Goal: Task Accomplishment & Management: Manage account settings

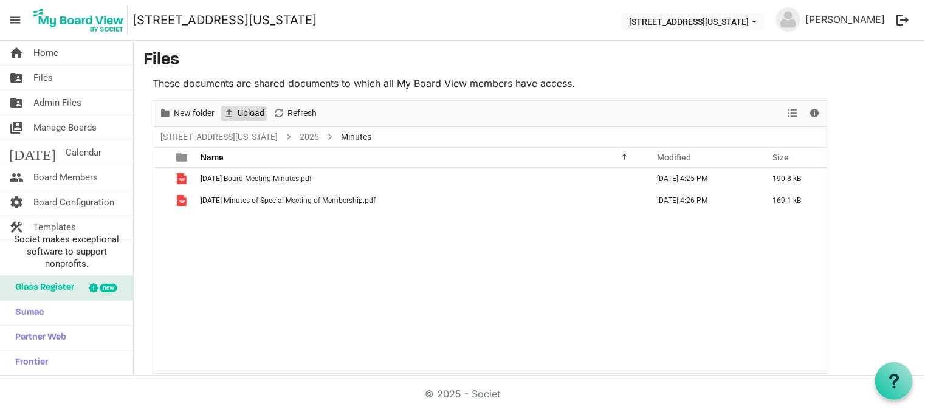
click at [247, 112] on span "Upload" at bounding box center [250, 113] width 29 height 15
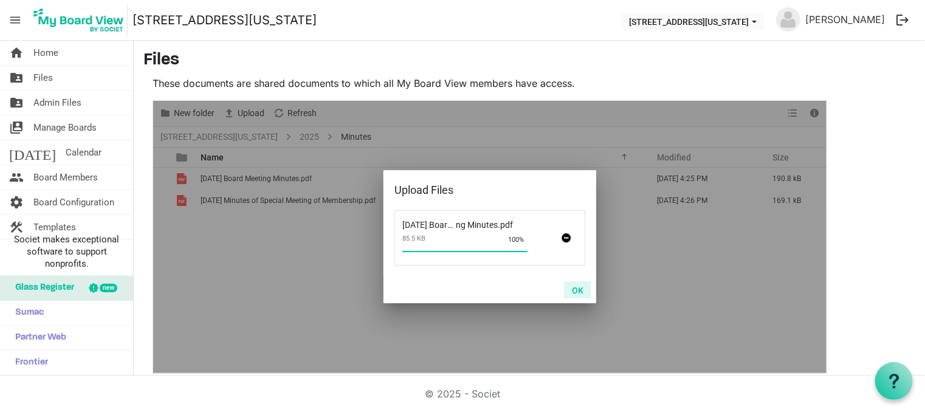
click at [583, 290] on button "OK" at bounding box center [577, 289] width 27 height 17
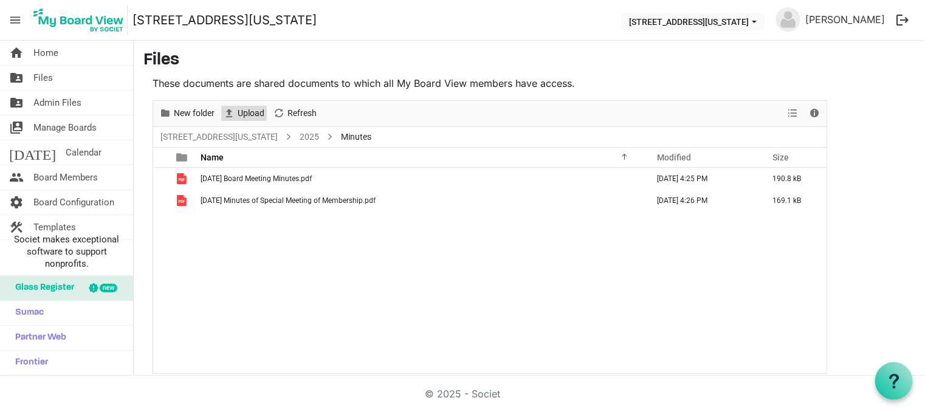
click at [244, 111] on span "Upload" at bounding box center [250, 113] width 29 height 15
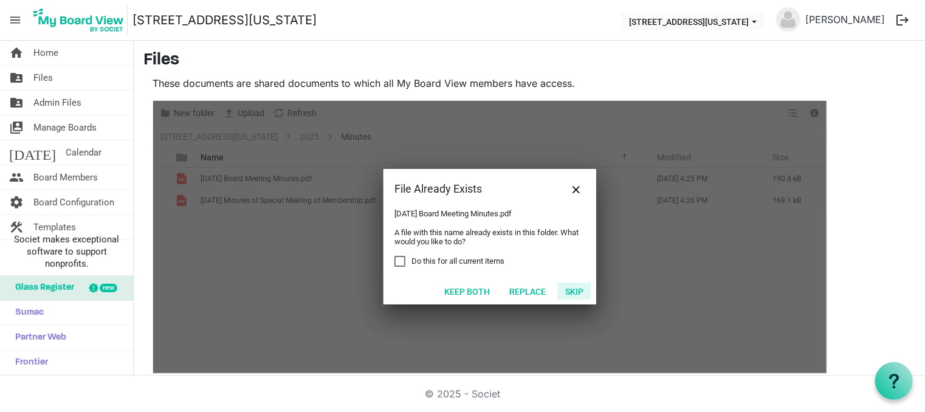
click at [574, 294] on button "Skip" at bounding box center [574, 291] width 34 height 17
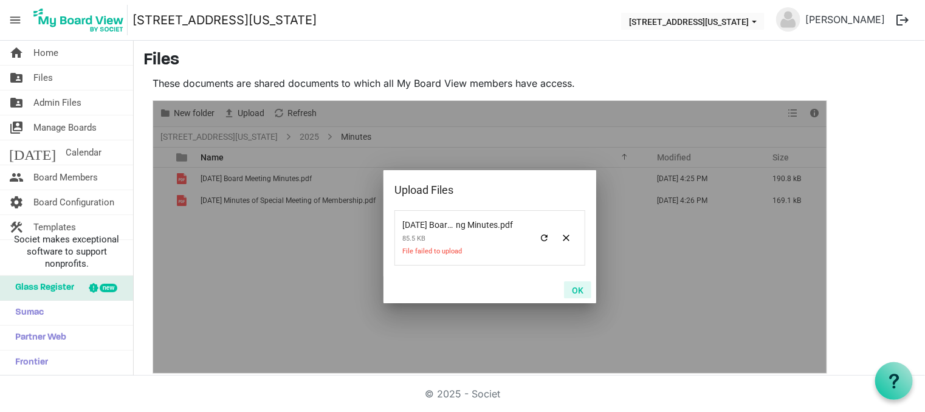
click at [577, 292] on button "OK" at bounding box center [577, 289] width 27 height 17
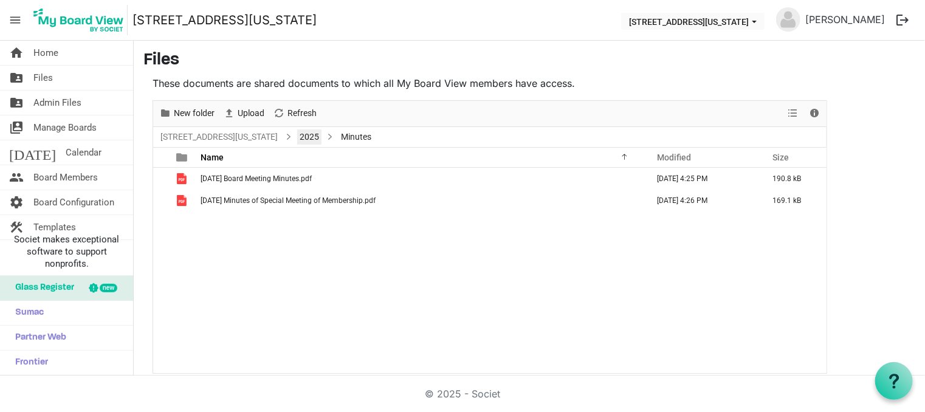
click at [297, 135] on link "2025" at bounding box center [309, 136] width 24 height 15
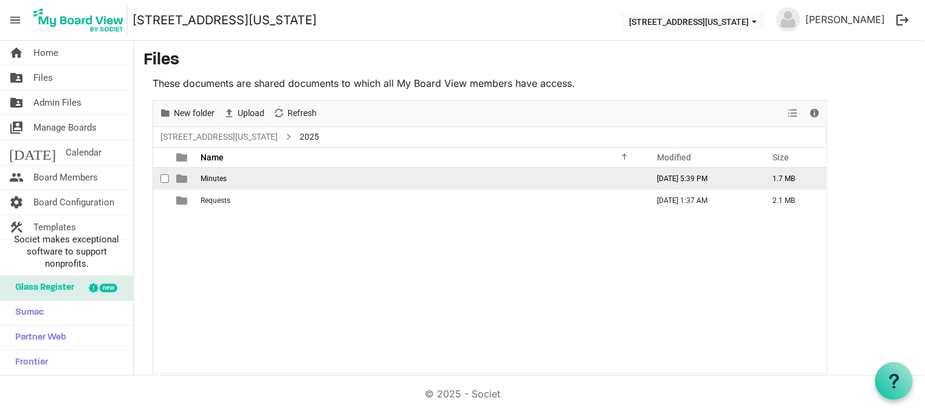
click at [199, 177] on td "Minutes" at bounding box center [420, 179] width 447 height 22
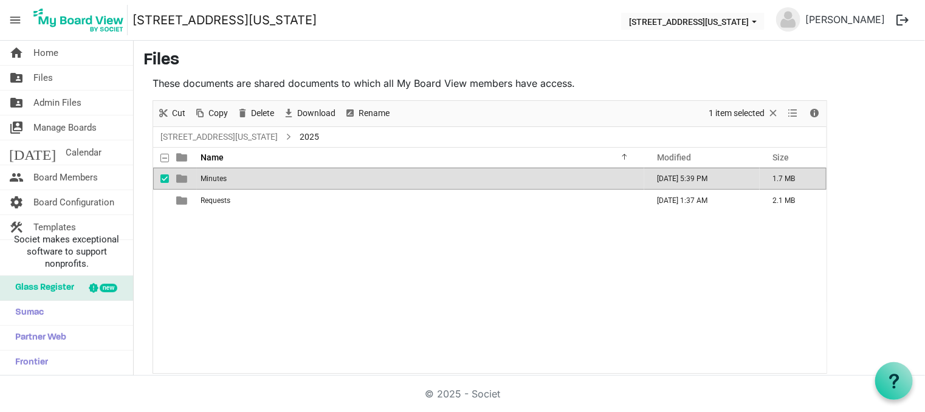
click at [199, 177] on td "Minutes" at bounding box center [420, 179] width 447 height 22
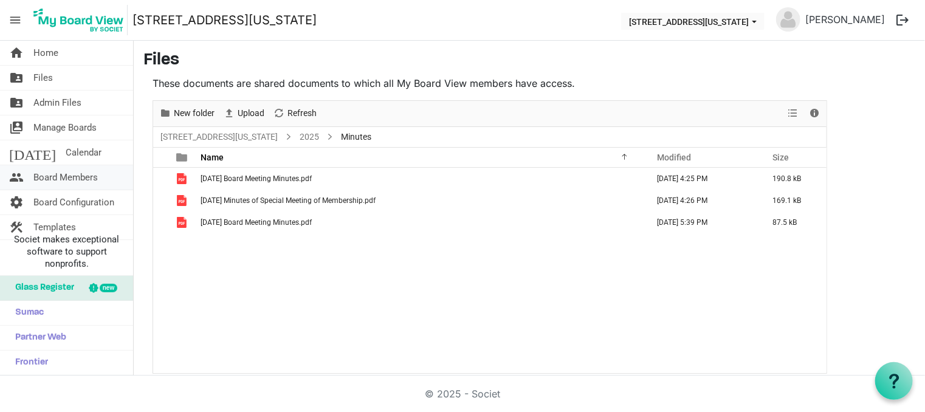
click at [70, 177] on span "Board Members" at bounding box center [65, 177] width 64 height 24
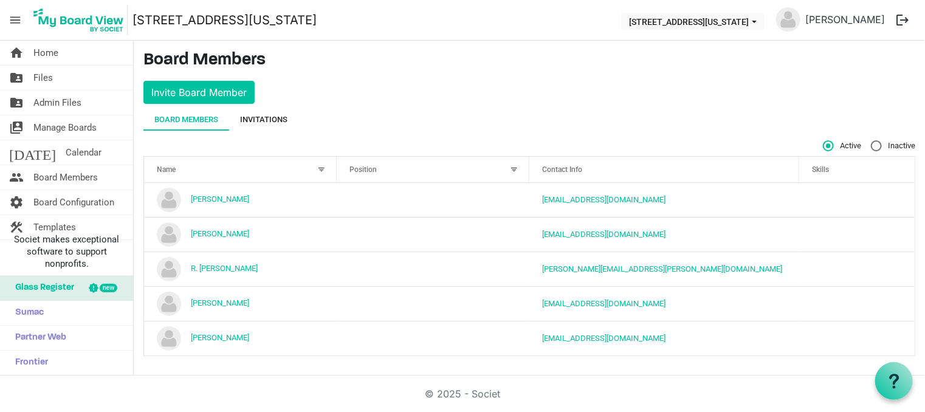
click at [272, 120] on div "Invitations" at bounding box center [263, 120] width 47 height 12
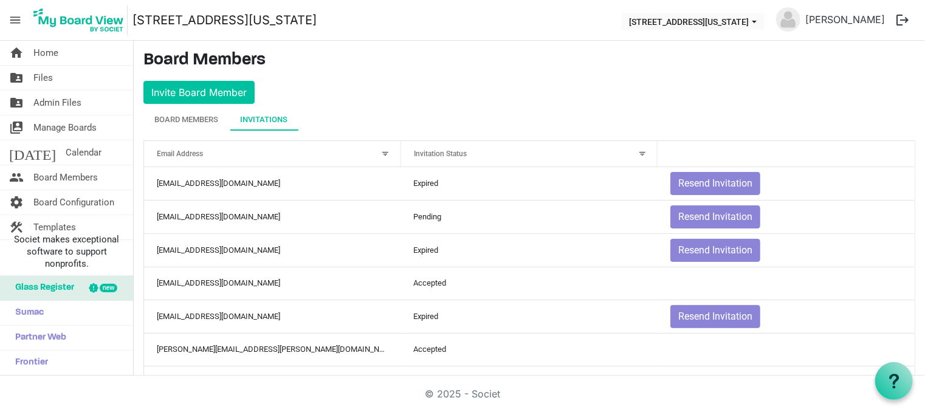
click at [543, 162] on th "Invitation Status" at bounding box center [529, 154] width 257 height 26
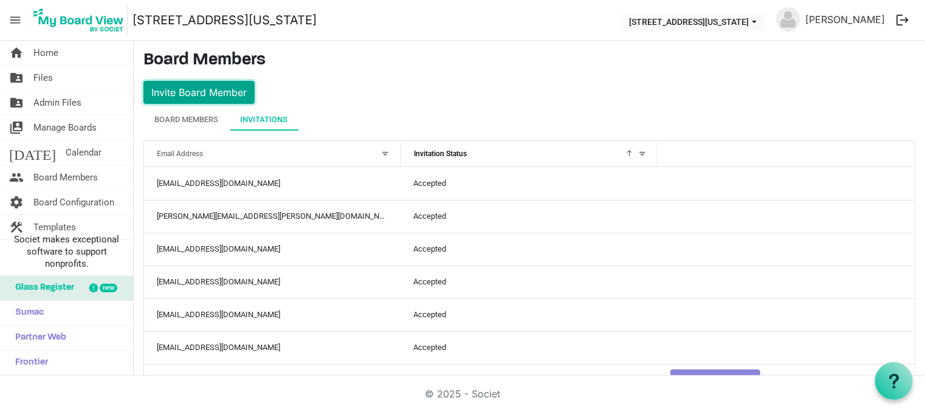
click at [207, 86] on button "Invite Board Member" at bounding box center [198, 92] width 111 height 23
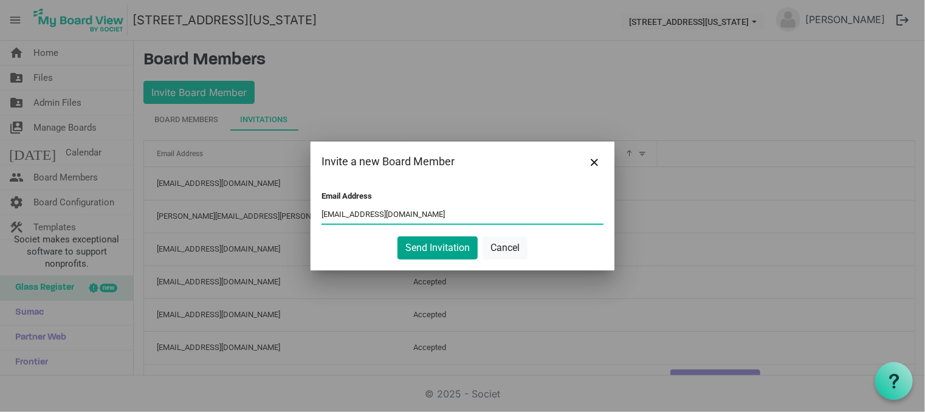
type input "[EMAIL_ADDRESS][DOMAIN_NAME]"
click at [426, 249] on button "Send Invitation" at bounding box center [437, 247] width 80 height 23
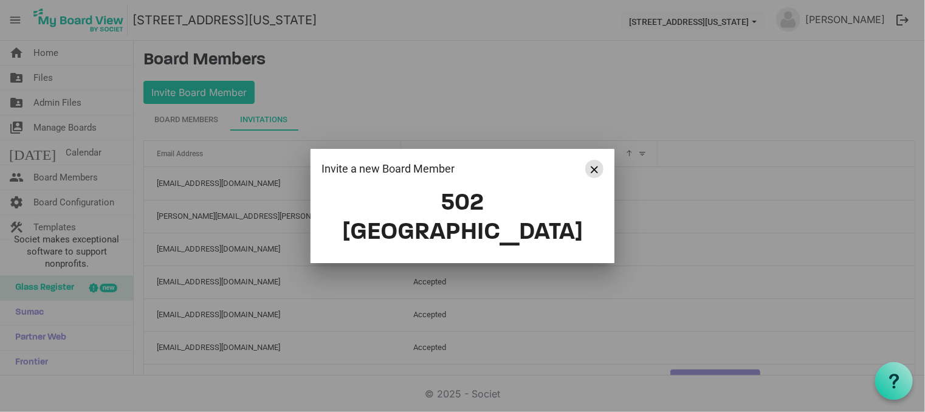
click at [597, 173] on span "Close" at bounding box center [594, 169] width 7 height 7
click at [596, 173] on span "Close" at bounding box center [594, 169] width 7 height 7
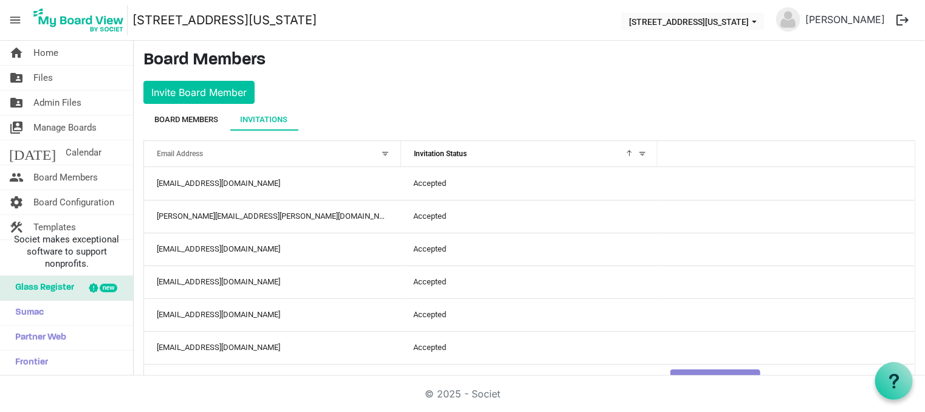
click at [185, 122] on div "Board Members" at bounding box center [186, 120] width 64 height 12
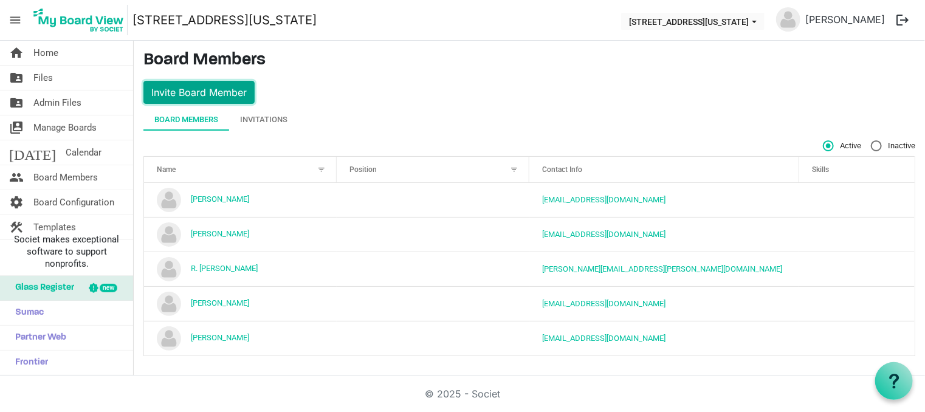
click at [191, 87] on button "Invite Board Member" at bounding box center [198, 92] width 111 height 23
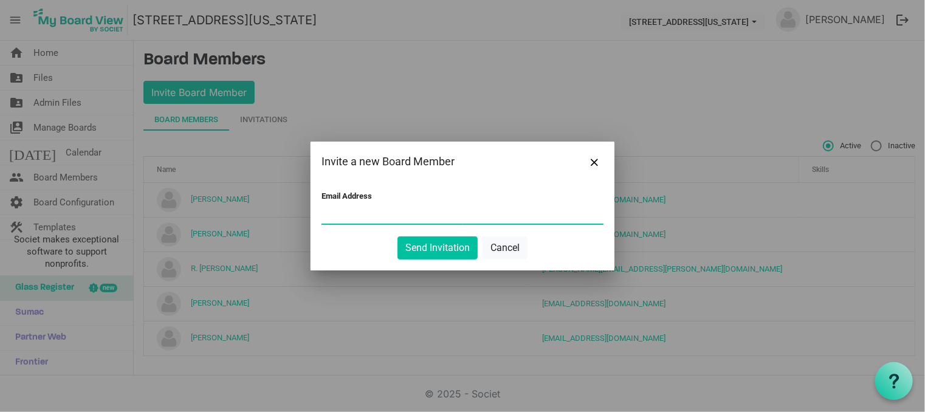
type input "b"
type input "pkbontempo@outlook.com"
click at [435, 248] on button "Send Invitation" at bounding box center [437, 247] width 80 height 23
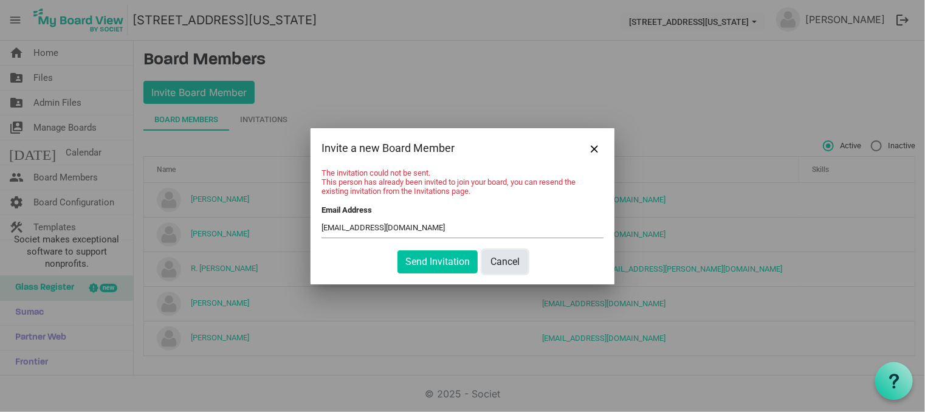
click at [508, 261] on button "Cancel" at bounding box center [505, 261] width 45 height 23
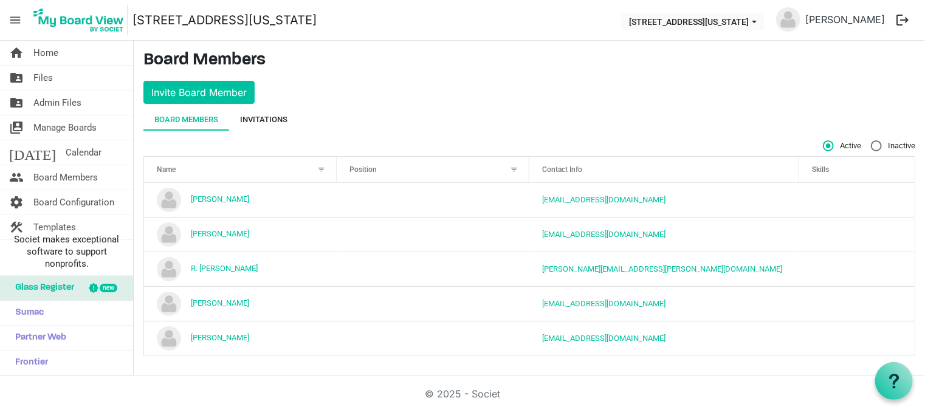
click at [271, 119] on div "Invitations" at bounding box center [263, 120] width 47 height 12
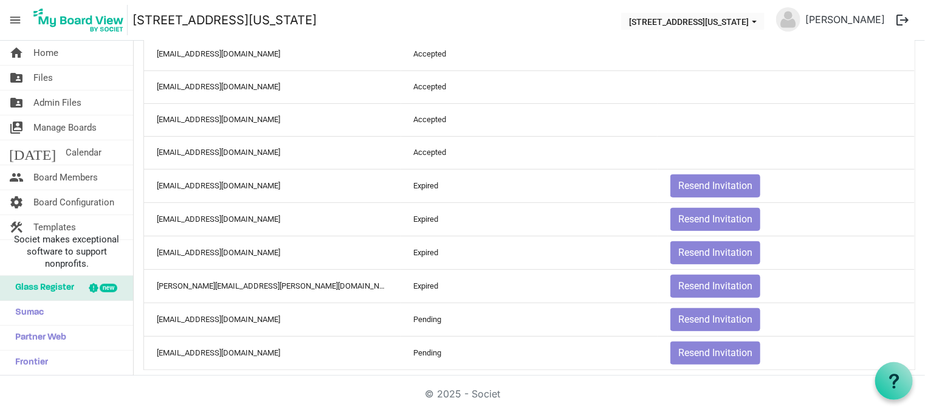
scroll to position [205, 0]
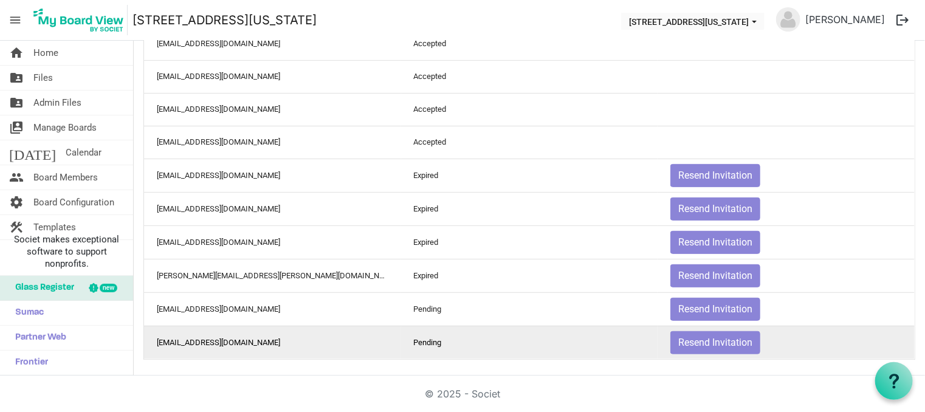
click at [210, 336] on td "ulrichdavid@yahoo.com" at bounding box center [272, 342] width 257 height 33
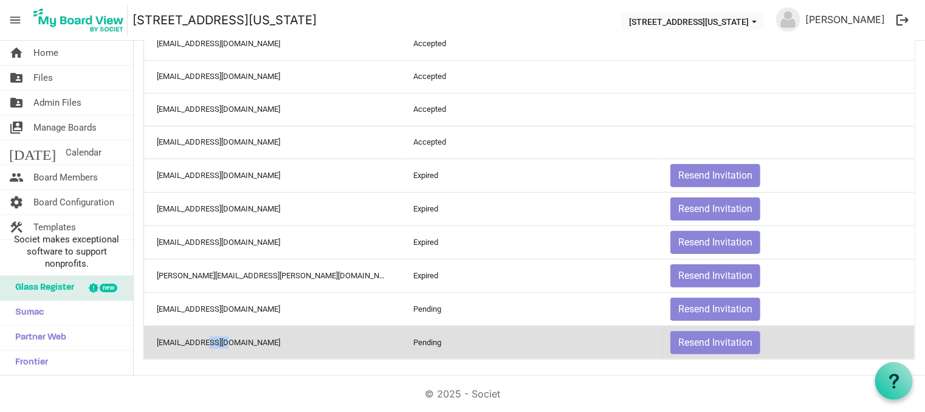
click at [210, 336] on td "ulrichdavid@yahoo.com" at bounding box center [272, 342] width 257 height 33
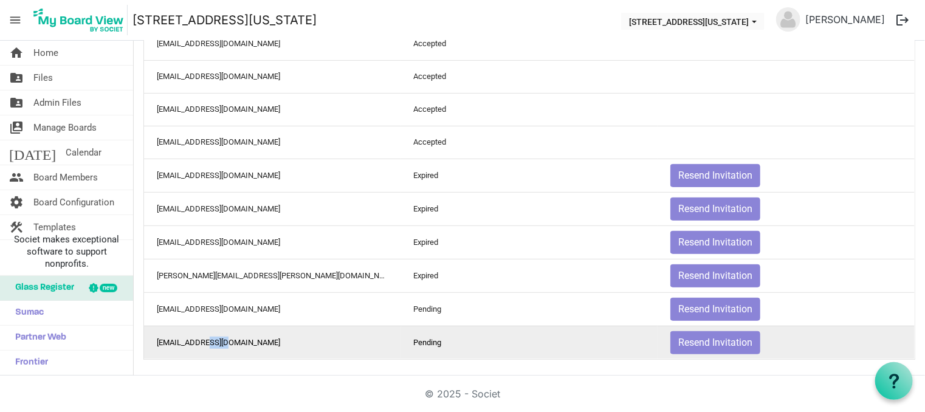
click at [230, 344] on td "ulrichdavid@yahoo.com" at bounding box center [272, 342] width 257 height 33
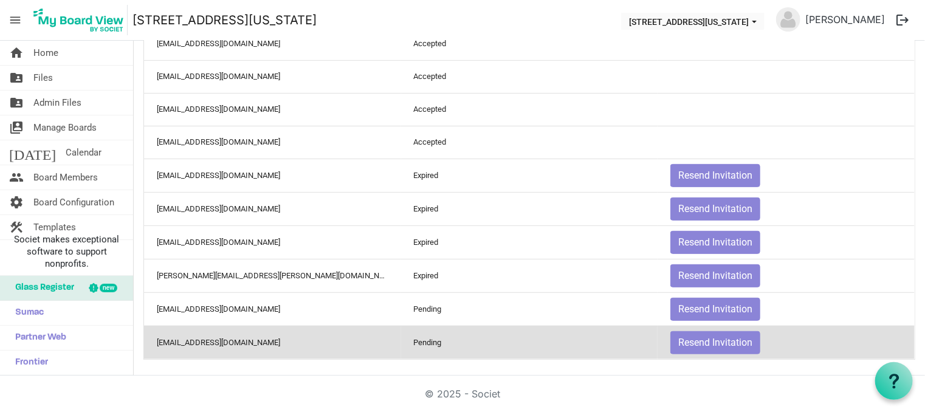
scroll to position [0, 0]
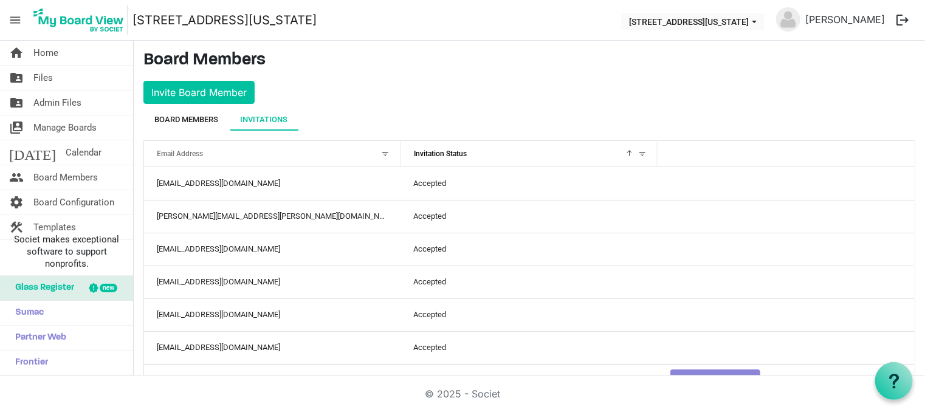
click at [182, 119] on div "Board Members" at bounding box center [186, 120] width 64 height 12
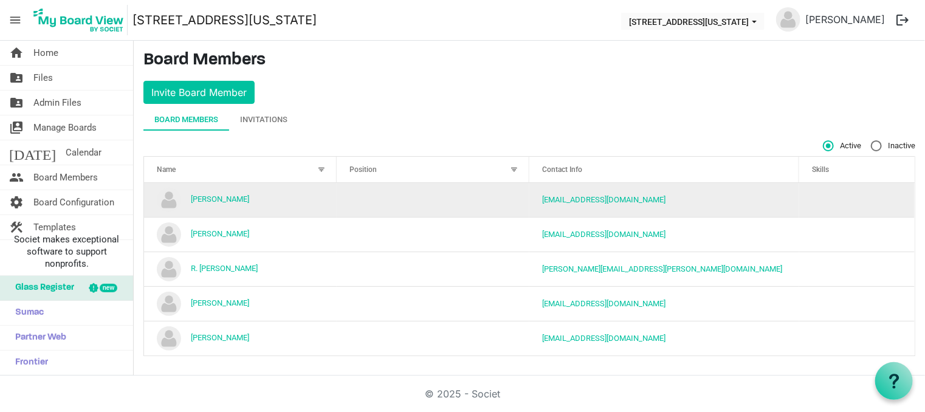
click at [255, 198] on td "[PERSON_NAME]" at bounding box center [240, 200] width 193 height 34
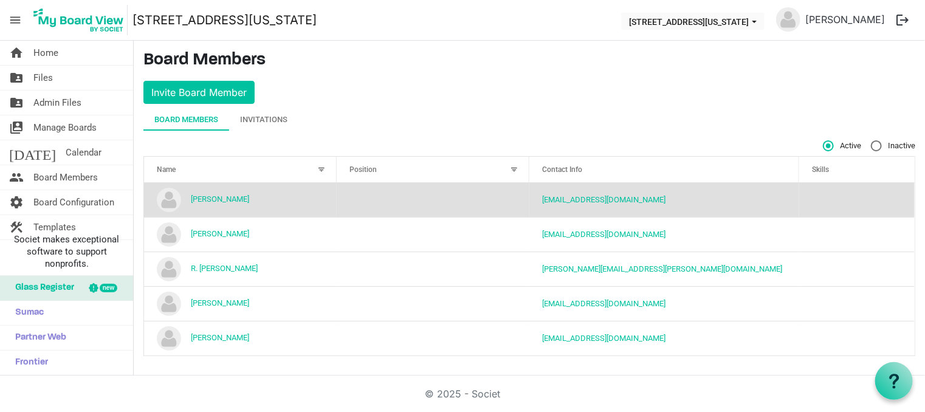
click at [255, 198] on td "[PERSON_NAME]" at bounding box center [240, 200] width 193 height 34
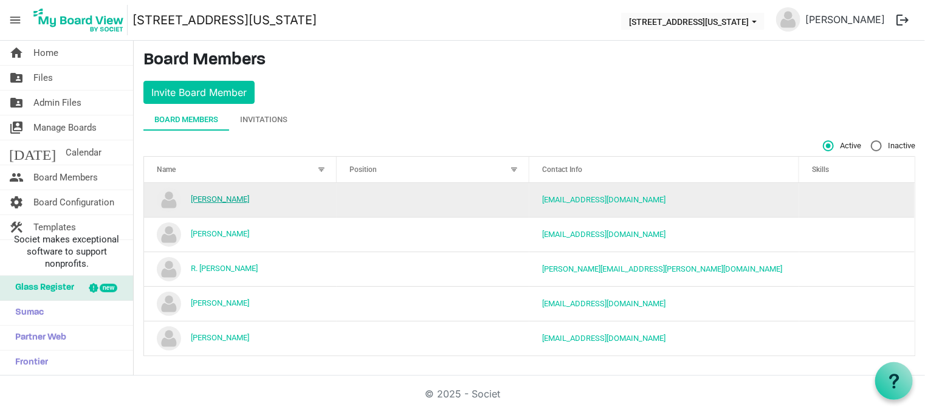
click at [218, 199] on link "[PERSON_NAME]" at bounding box center [220, 198] width 58 height 9
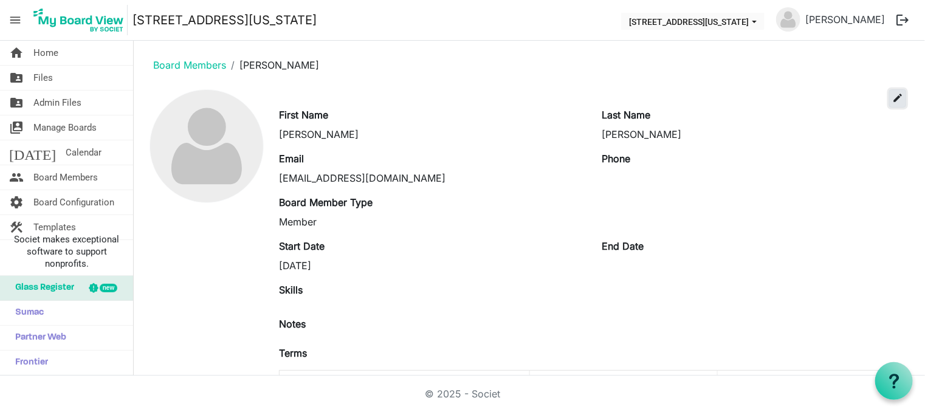
click at [893, 93] on span "edit" at bounding box center [897, 97] width 11 height 11
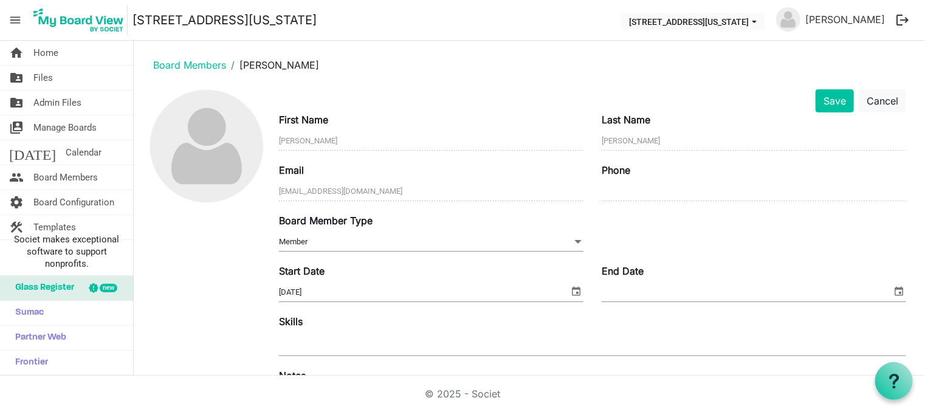
click at [572, 239] on span at bounding box center [577, 241] width 11 height 13
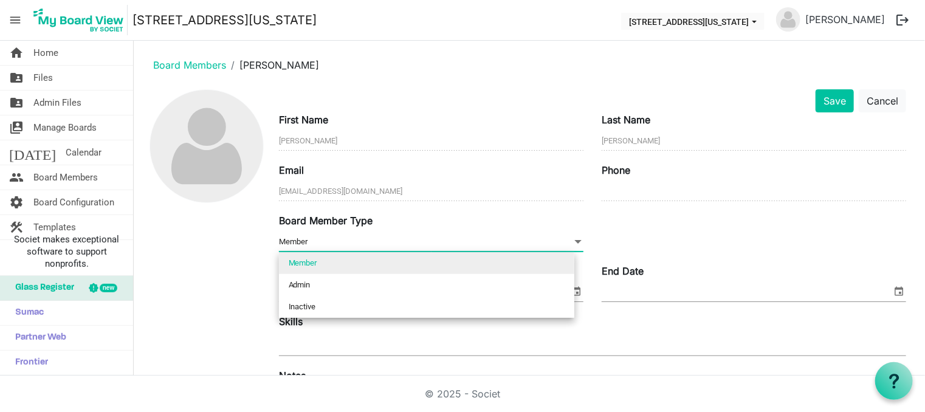
click at [553, 239] on span "Member Member" at bounding box center [431, 242] width 304 height 19
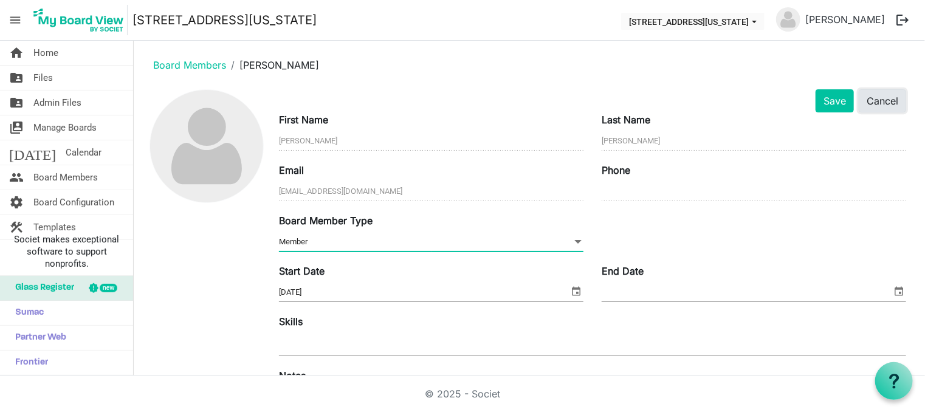
click at [870, 100] on button "Cancel" at bounding box center [882, 100] width 47 height 23
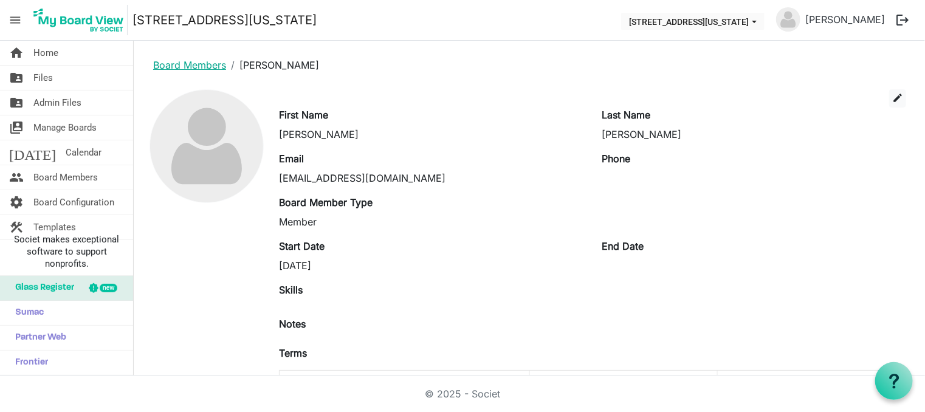
click at [192, 63] on link "Board Members" at bounding box center [189, 65] width 73 height 12
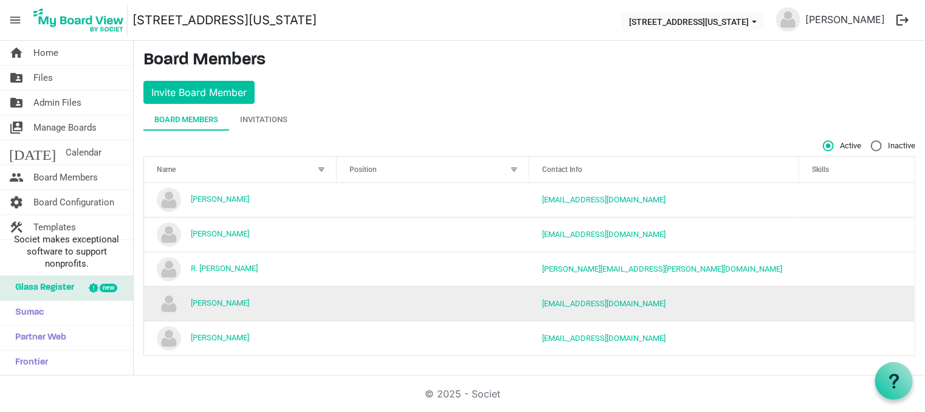
click at [225, 295] on td "[PERSON_NAME]" at bounding box center [240, 303] width 193 height 35
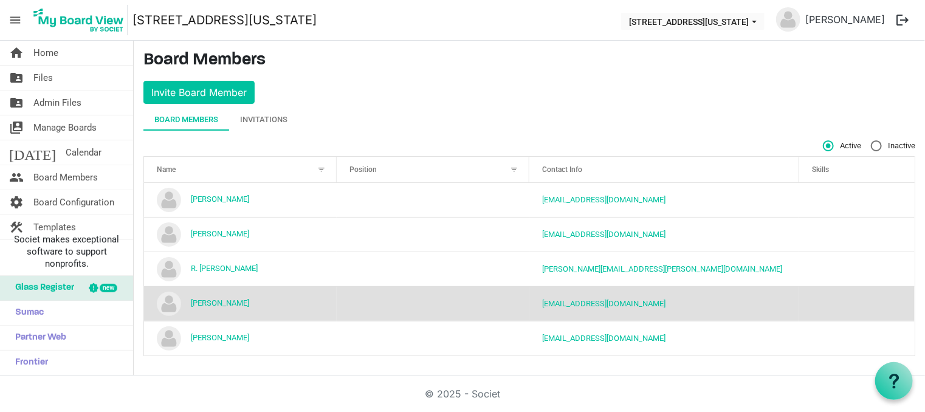
click at [225, 295] on td "[PERSON_NAME]" at bounding box center [240, 303] width 193 height 35
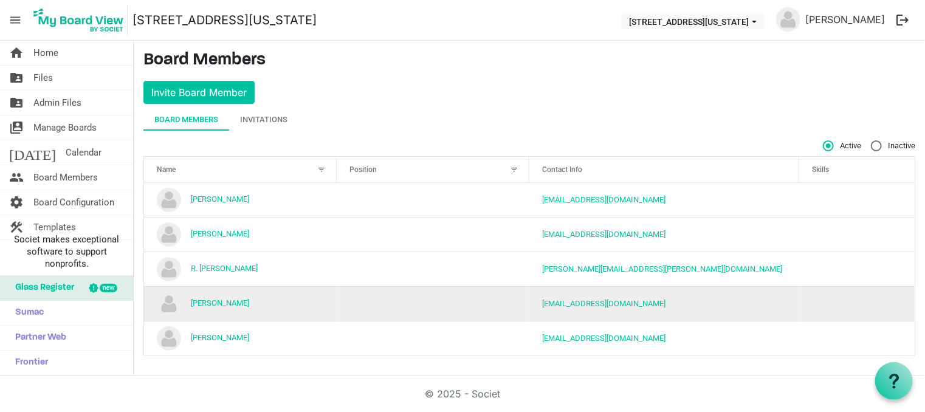
click at [225, 295] on td "[PERSON_NAME]" at bounding box center [240, 303] width 193 height 35
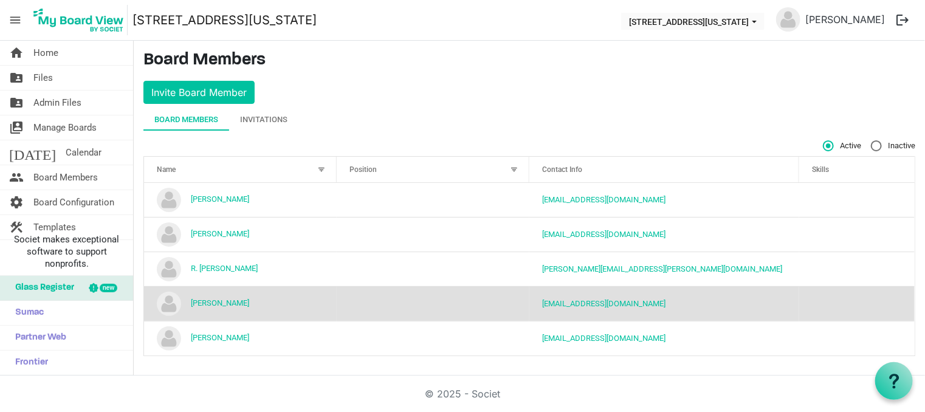
click at [315, 305] on td "[PERSON_NAME]" at bounding box center [240, 303] width 193 height 35
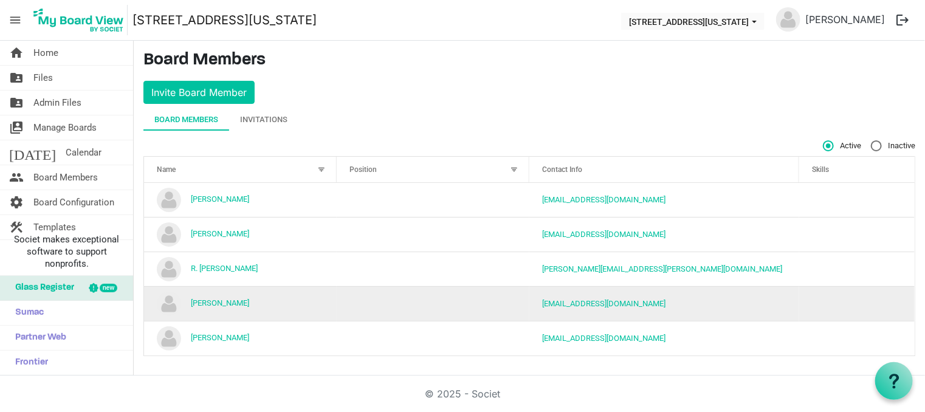
click at [315, 305] on td "[PERSON_NAME]" at bounding box center [240, 303] width 193 height 35
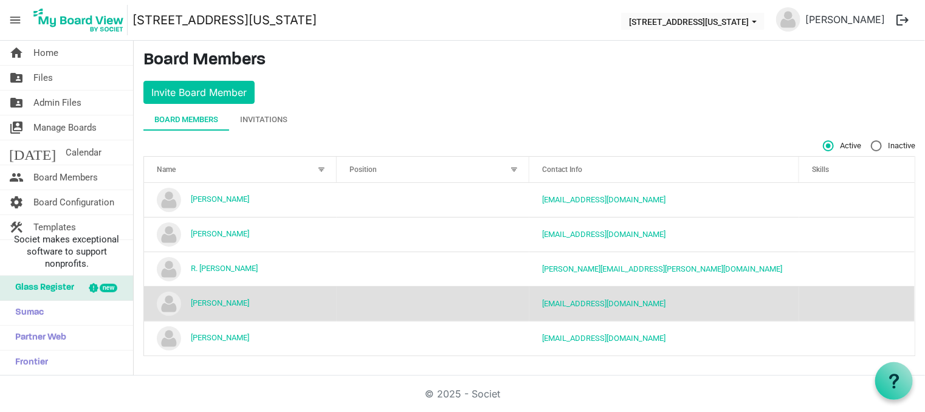
click at [277, 304] on td "[PERSON_NAME]" at bounding box center [240, 303] width 193 height 35
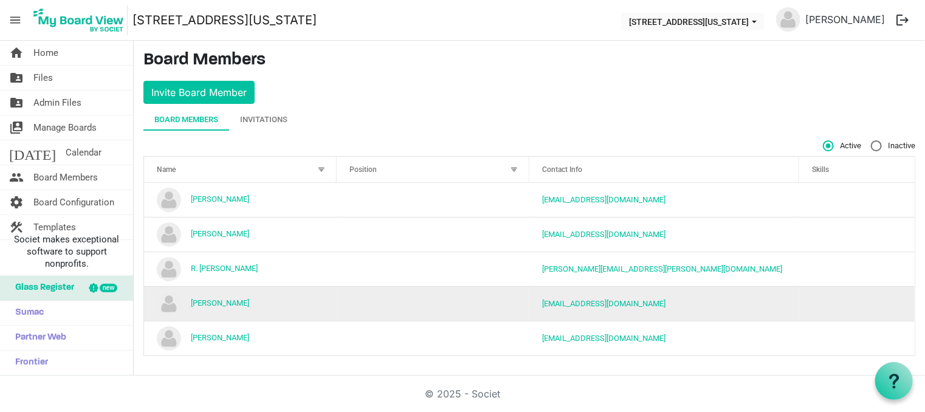
click at [277, 304] on td "[PERSON_NAME]" at bounding box center [240, 303] width 193 height 35
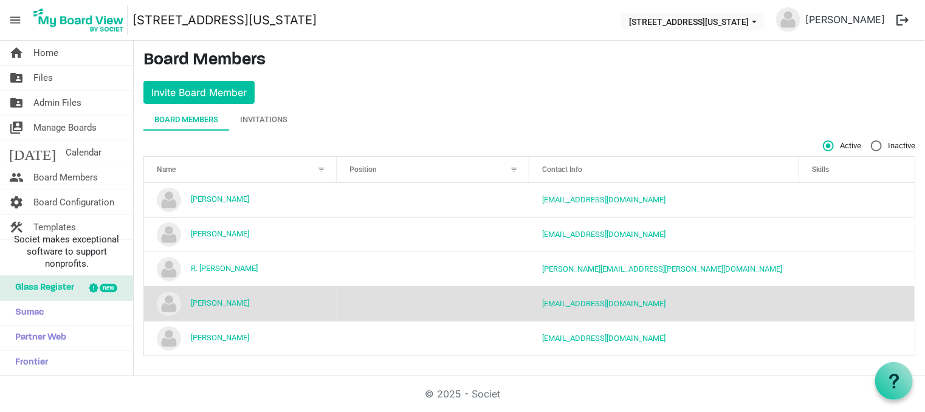
click at [513, 91] on main "Board Members Invite Board Member Board Members Invitations Active Inactive Nam…" at bounding box center [529, 208] width 791 height 335
click at [270, 117] on div "Invitations" at bounding box center [263, 120] width 47 height 12
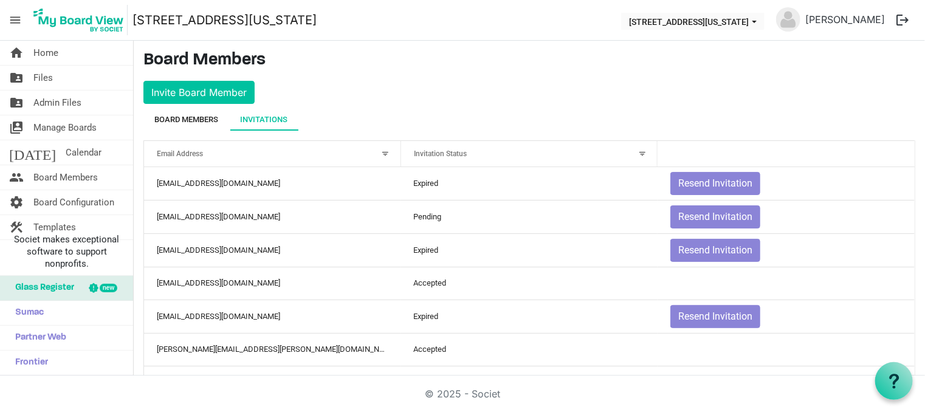
click at [193, 115] on div "Board Members" at bounding box center [186, 120] width 64 height 12
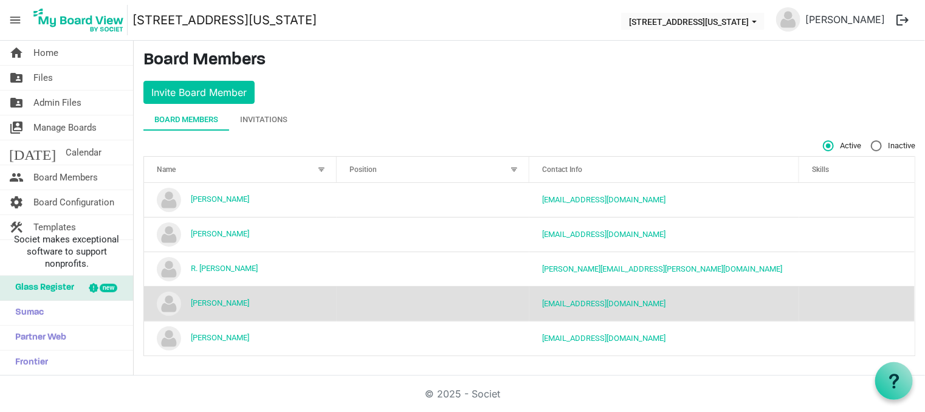
click at [205, 297] on td "[PERSON_NAME]" at bounding box center [240, 303] width 193 height 35
click at [165, 298] on img "Robin Tribbett is template cell column header Name" at bounding box center [169, 304] width 24 height 24
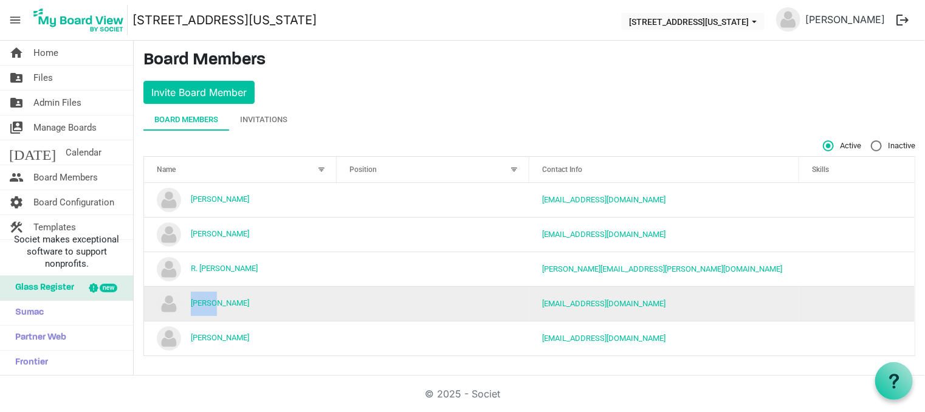
click at [165, 298] on img "Robin Tribbett is template cell column header Name" at bounding box center [169, 304] width 24 height 24
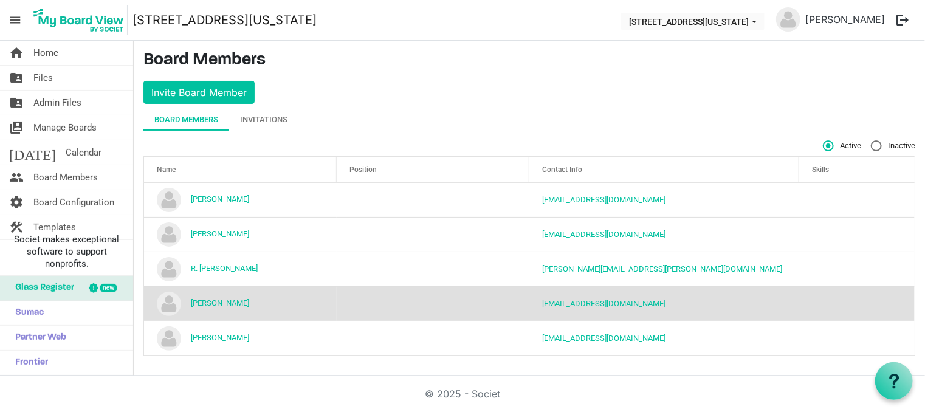
click at [249, 307] on td "[PERSON_NAME]" at bounding box center [240, 303] width 193 height 35
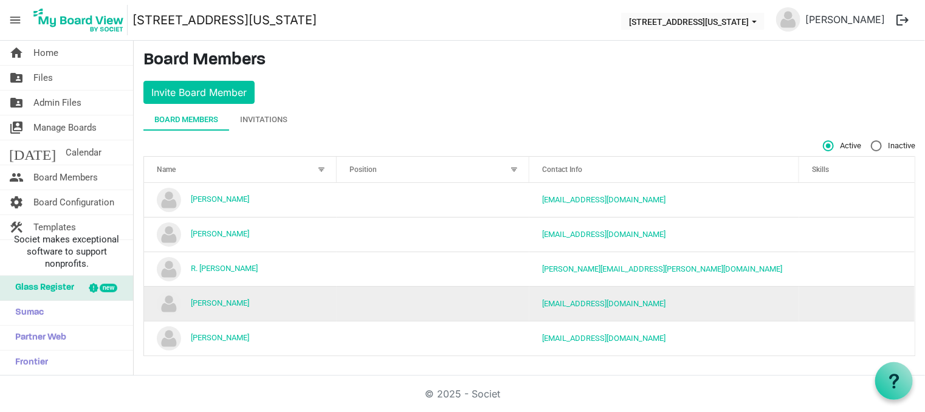
click at [249, 307] on td "[PERSON_NAME]" at bounding box center [240, 303] width 193 height 35
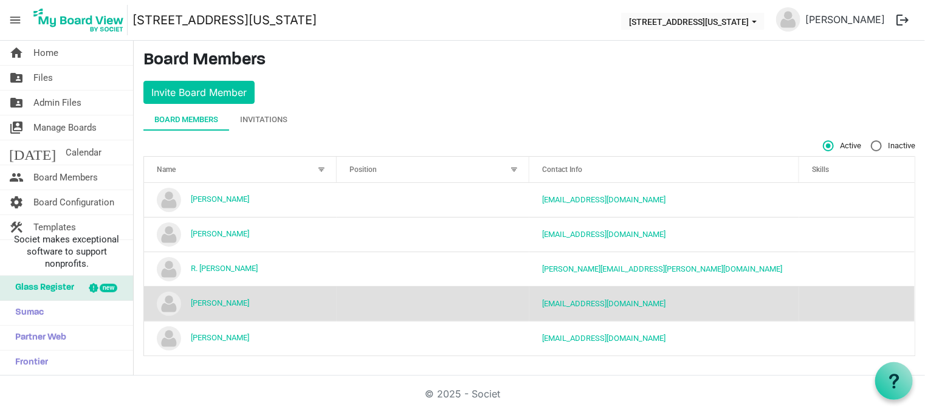
click at [244, 304] on td "[PERSON_NAME]" at bounding box center [240, 303] width 193 height 35
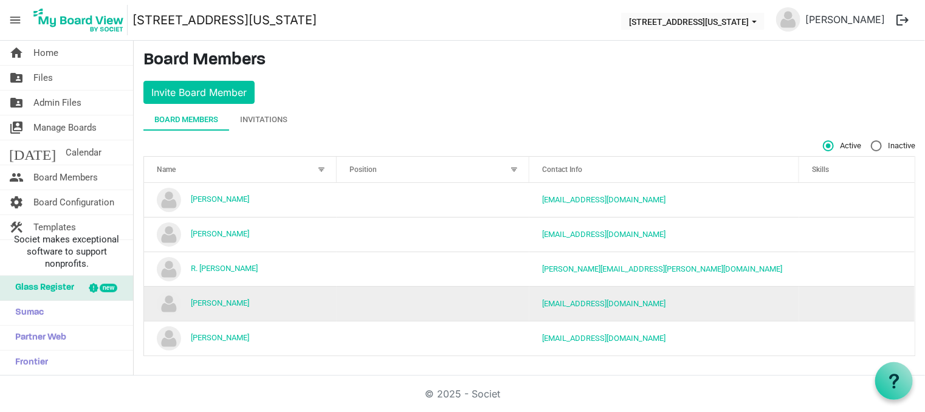
click at [244, 304] on td "[PERSON_NAME]" at bounding box center [240, 303] width 193 height 35
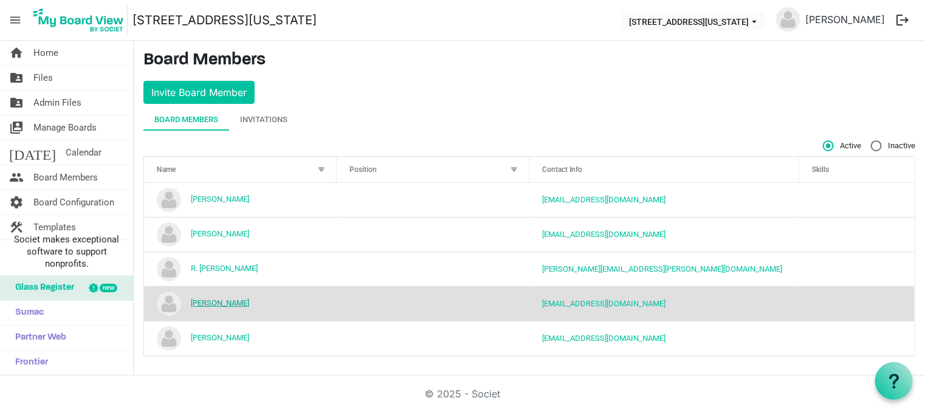
click at [227, 304] on link "[PERSON_NAME]" at bounding box center [220, 302] width 58 height 9
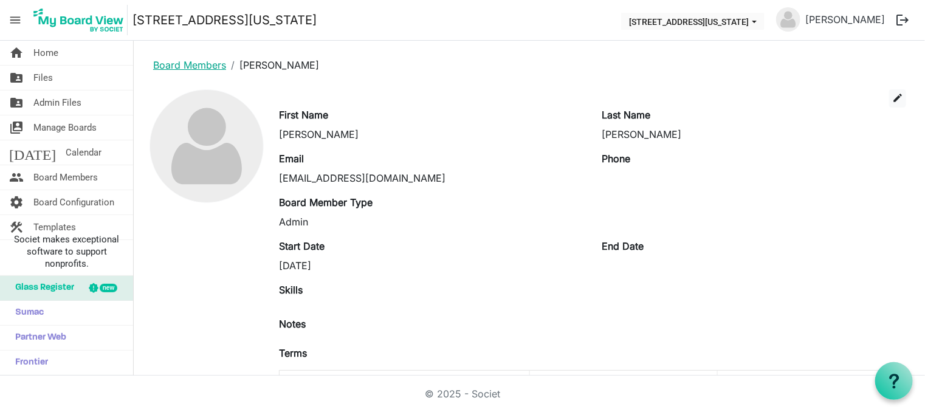
click at [183, 65] on link "Board Members" at bounding box center [189, 65] width 73 height 12
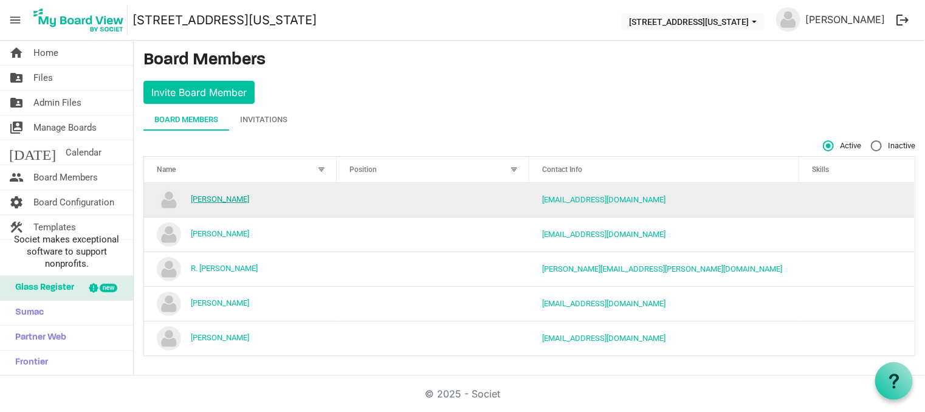
click at [205, 199] on link "[PERSON_NAME]" at bounding box center [220, 198] width 58 height 9
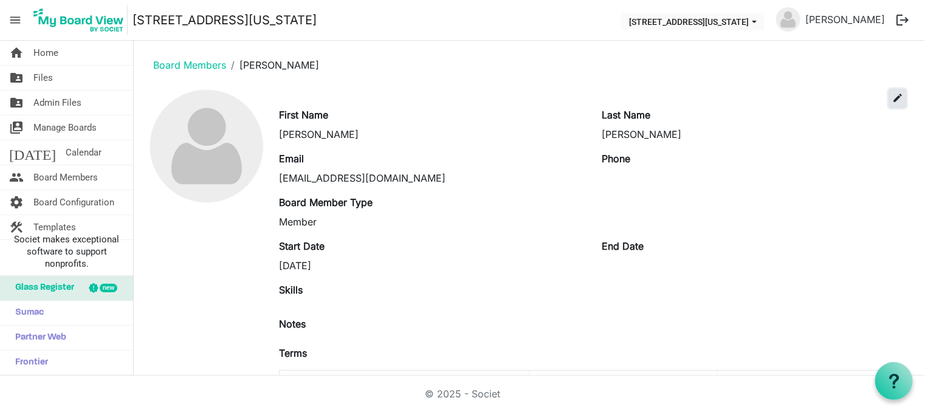
click at [892, 101] on span "edit" at bounding box center [897, 97] width 11 height 11
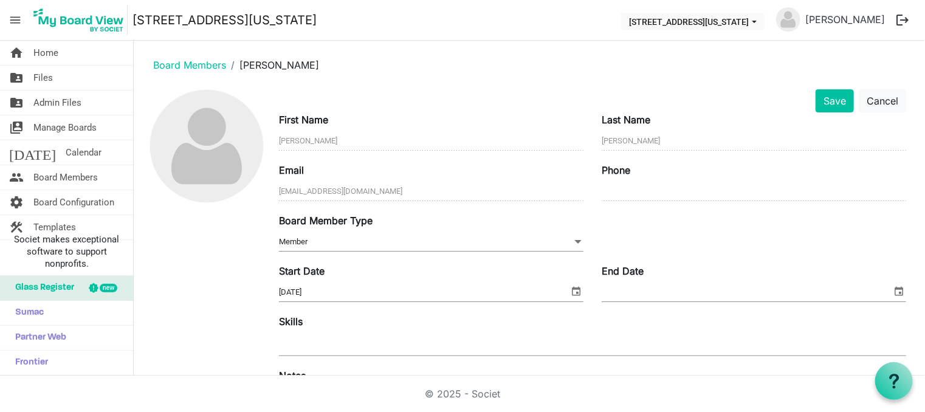
click at [520, 244] on span "Member Member" at bounding box center [431, 242] width 304 height 19
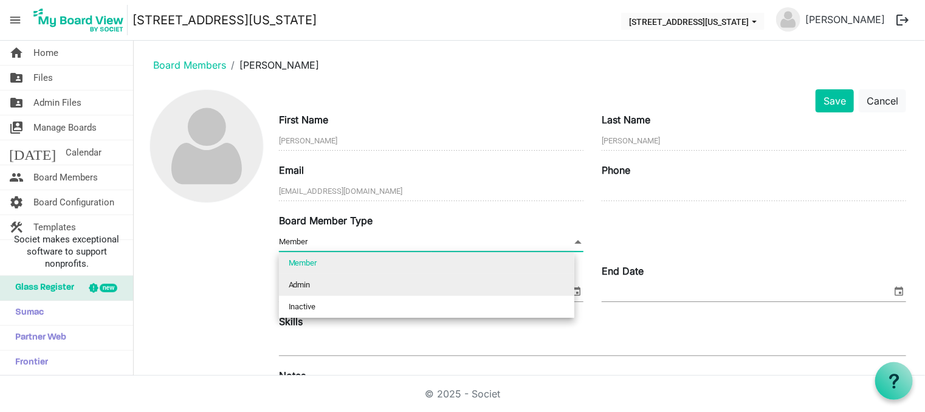
click at [317, 281] on li "Admin" at bounding box center [426, 285] width 295 height 22
type input "Admin"
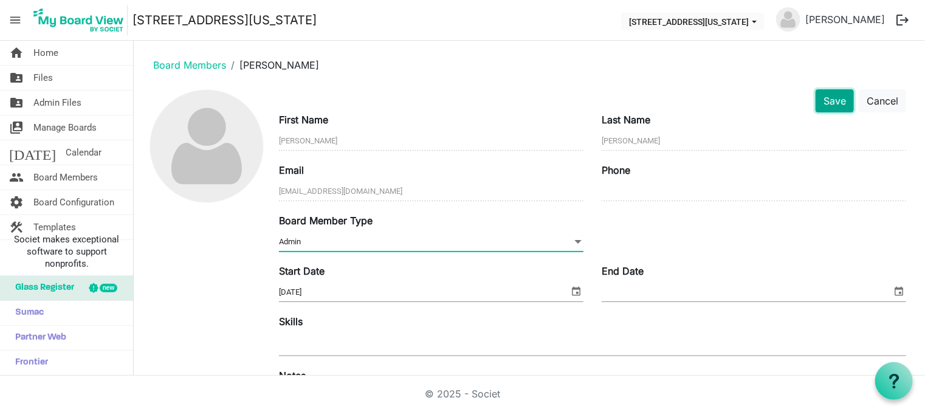
click at [831, 104] on button "Save" at bounding box center [835, 100] width 38 height 23
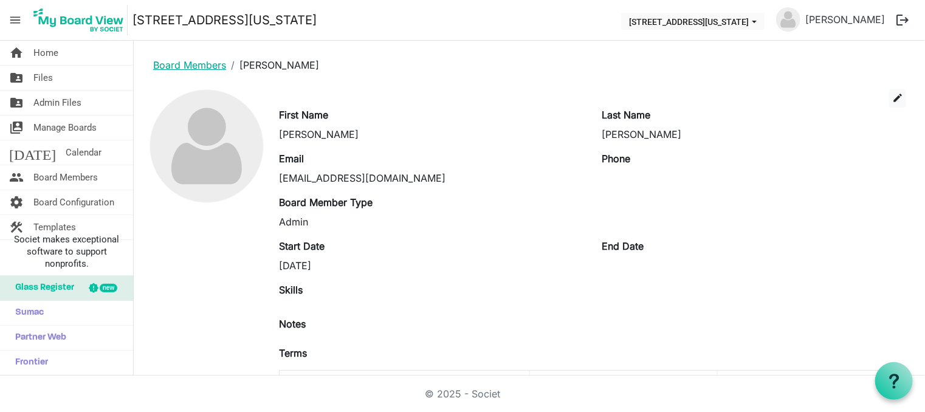
click at [182, 66] on link "Board Members" at bounding box center [189, 65] width 73 height 12
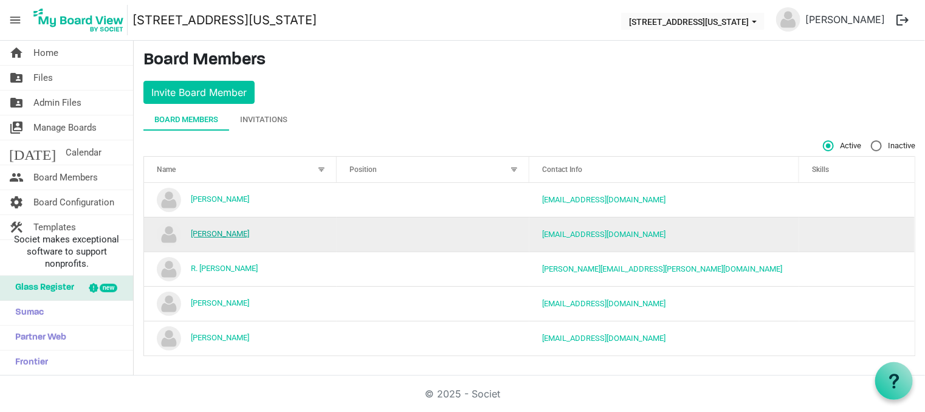
click at [210, 236] on link "[PERSON_NAME]" at bounding box center [220, 233] width 58 height 9
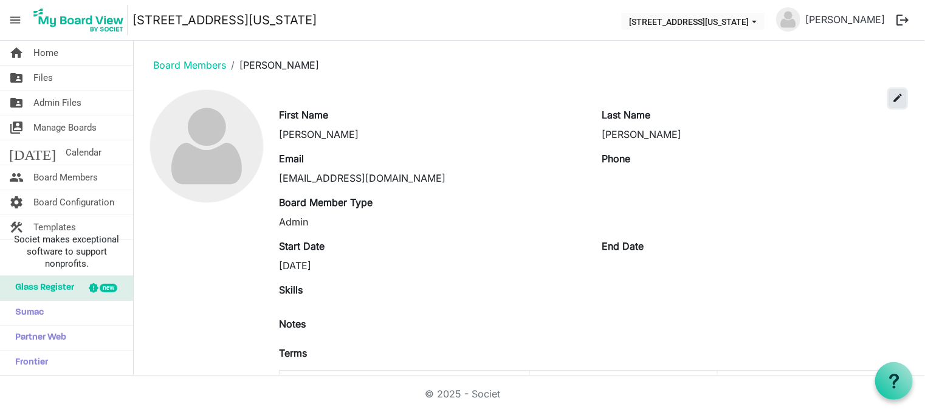
click at [892, 98] on span "edit" at bounding box center [897, 97] width 11 height 11
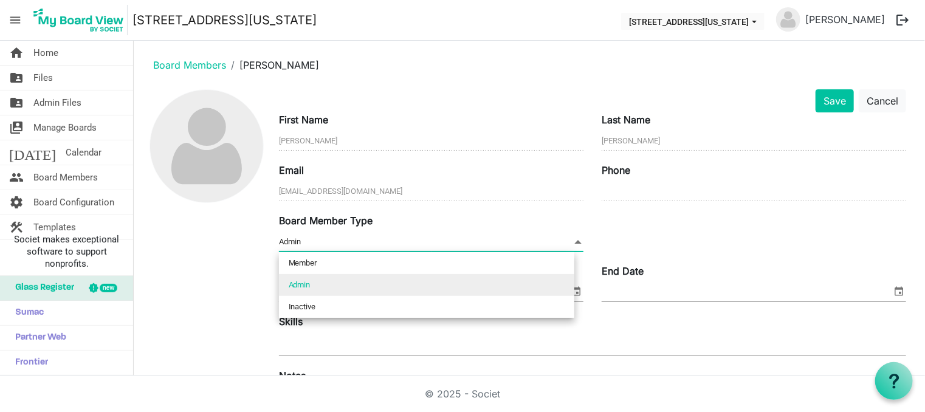
click at [369, 246] on span "Admin Admin" at bounding box center [431, 242] width 304 height 19
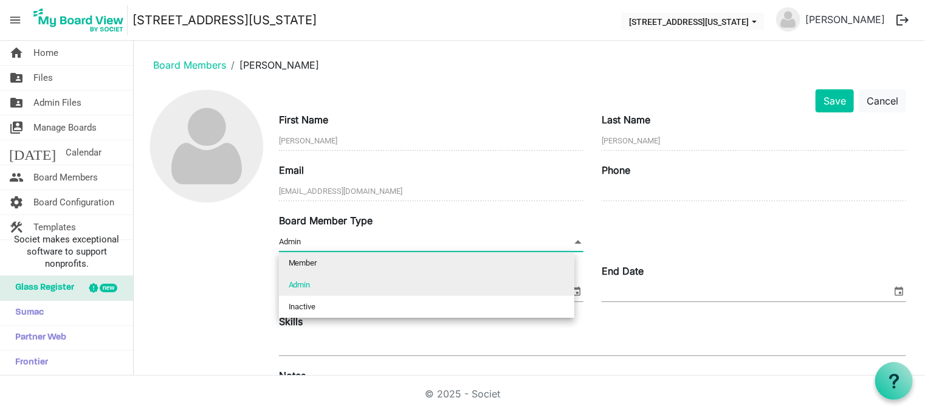
click at [346, 263] on li "Member" at bounding box center [426, 263] width 295 height 22
type input "Member"
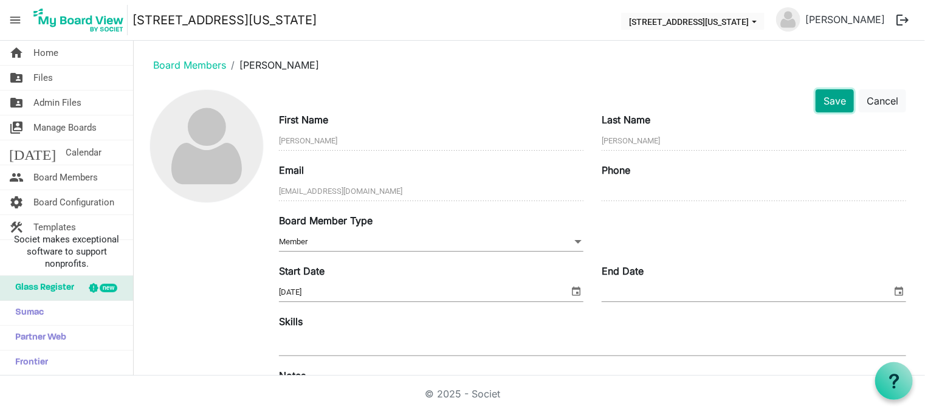
click at [825, 95] on button "Save" at bounding box center [835, 100] width 38 height 23
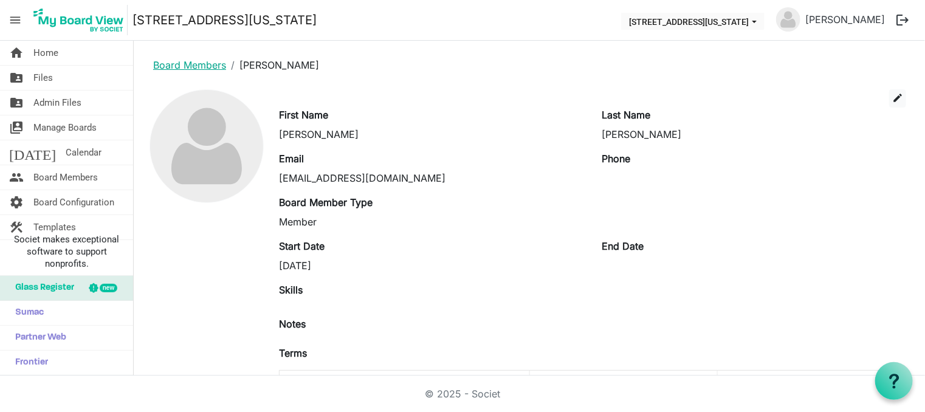
click at [173, 61] on link "Board Members" at bounding box center [189, 65] width 73 height 12
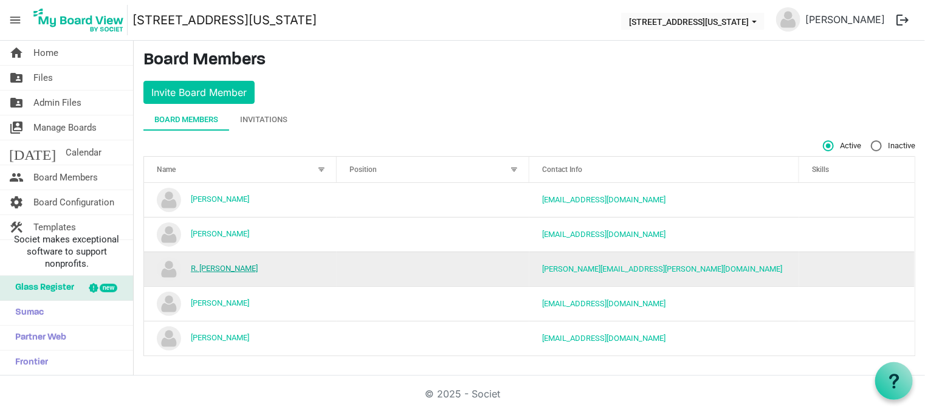
click at [225, 268] on link "R. Wayne Bearden" at bounding box center [224, 268] width 67 height 9
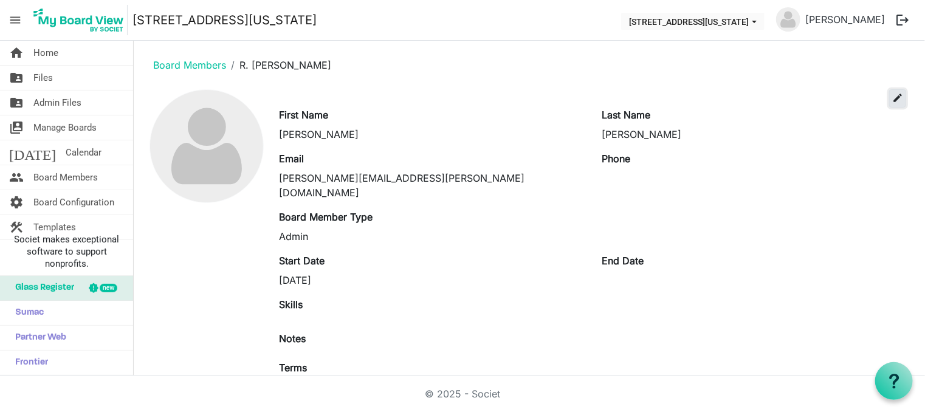
click at [892, 100] on span "edit" at bounding box center [897, 97] width 11 height 11
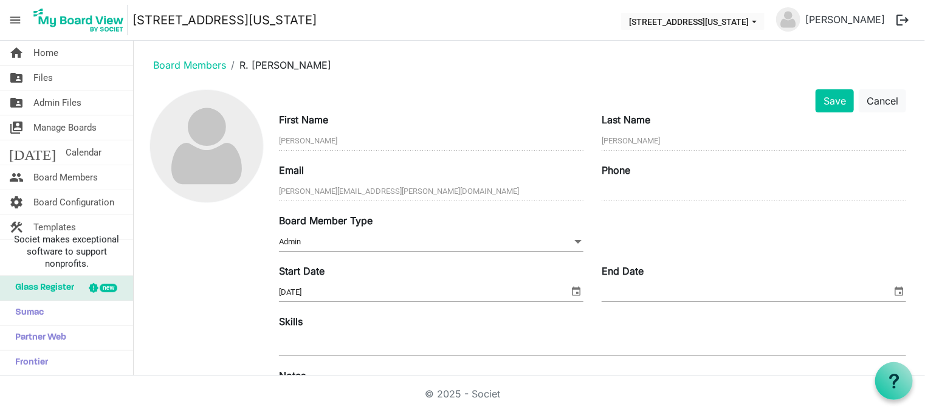
click at [366, 236] on span "Admin Admin" at bounding box center [431, 242] width 304 height 19
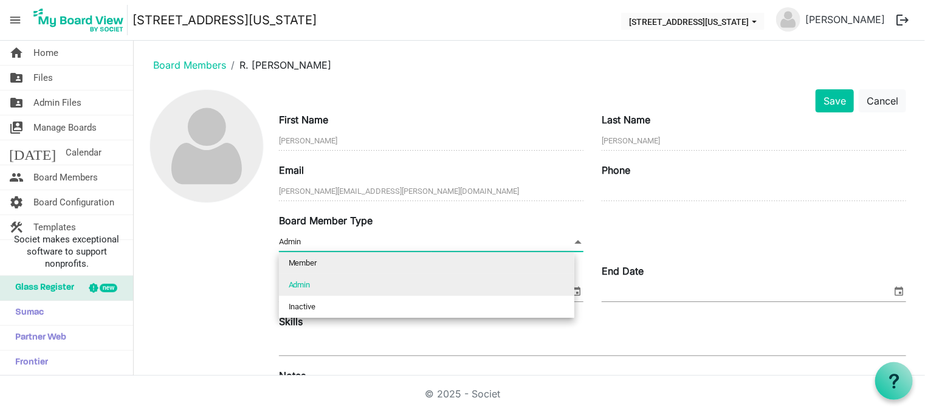
click at [340, 261] on li "Member" at bounding box center [426, 263] width 295 height 22
type input "Member"
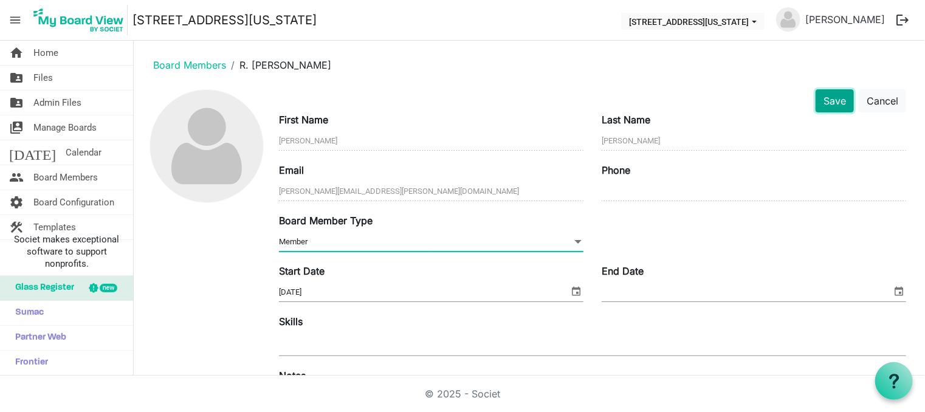
click at [824, 101] on button "Save" at bounding box center [835, 100] width 38 height 23
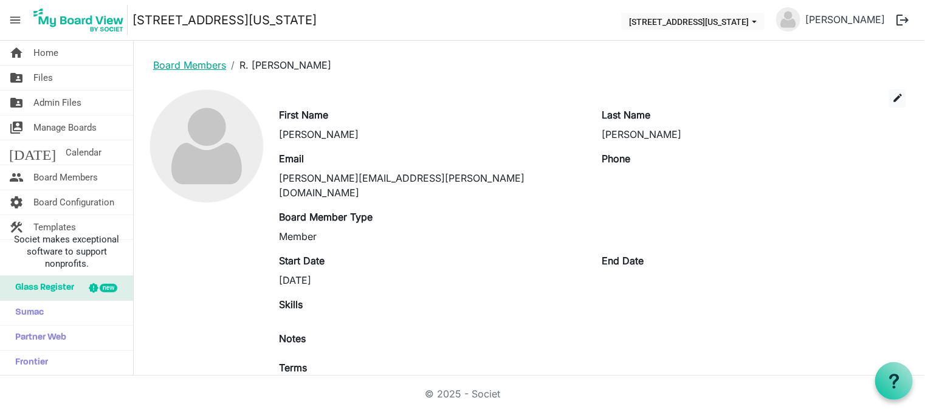
click at [203, 65] on link "Board Members" at bounding box center [189, 65] width 73 height 12
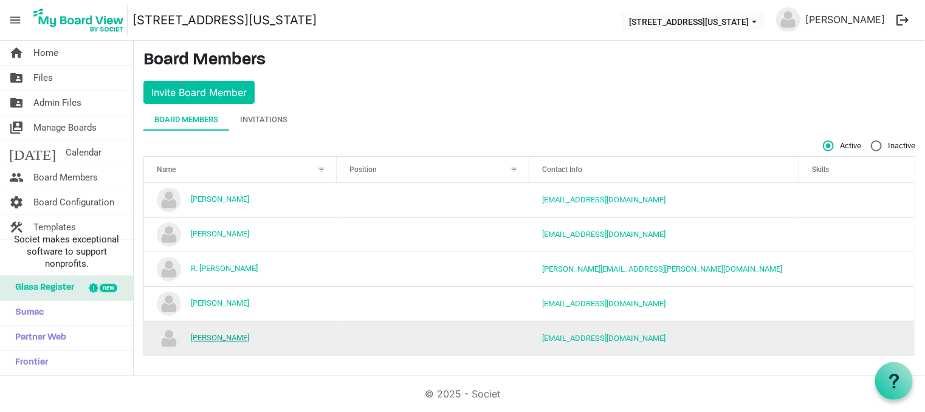
click at [221, 336] on link "[PERSON_NAME]" at bounding box center [220, 337] width 58 height 9
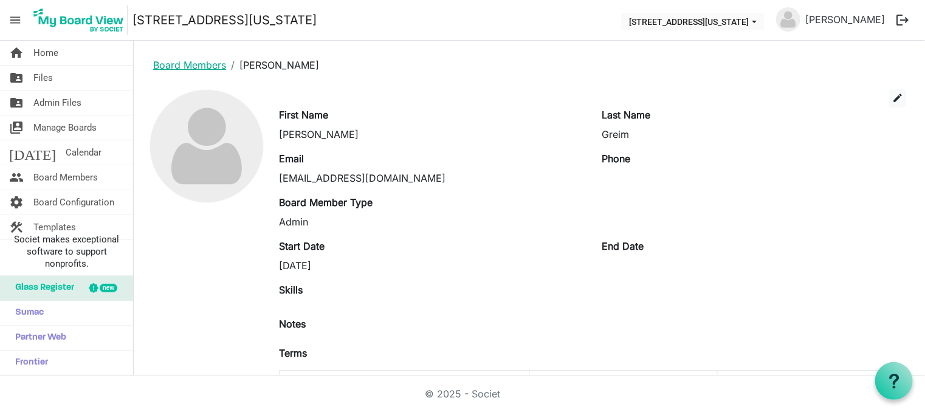
click at [172, 68] on link "Board Members" at bounding box center [189, 65] width 73 height 12
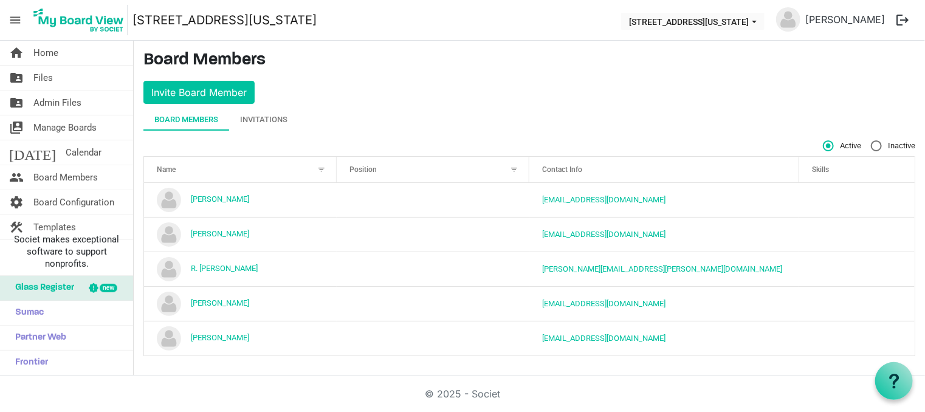
click at [320, 167] on div at bounding box center [321, 169] width 13 height 13
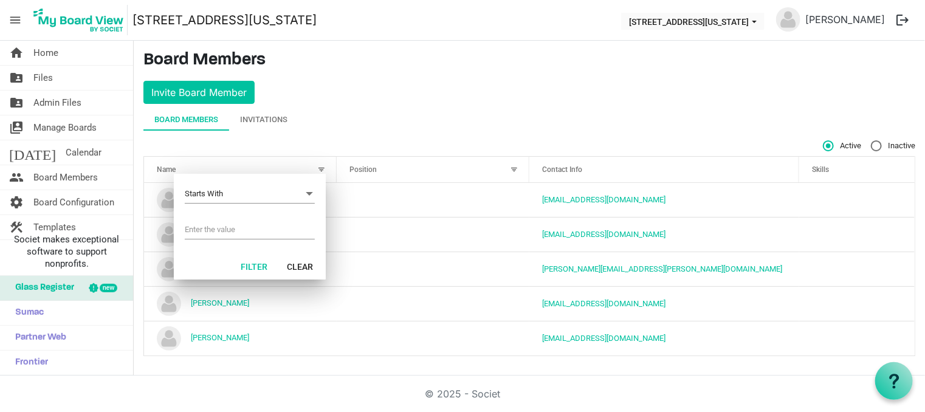
click at [320, 167] on div at bounding box center [321, 169] width 13 height 13
click at [402, 173] on div "Position" at bounding box center [426, 169] width 162 height 18
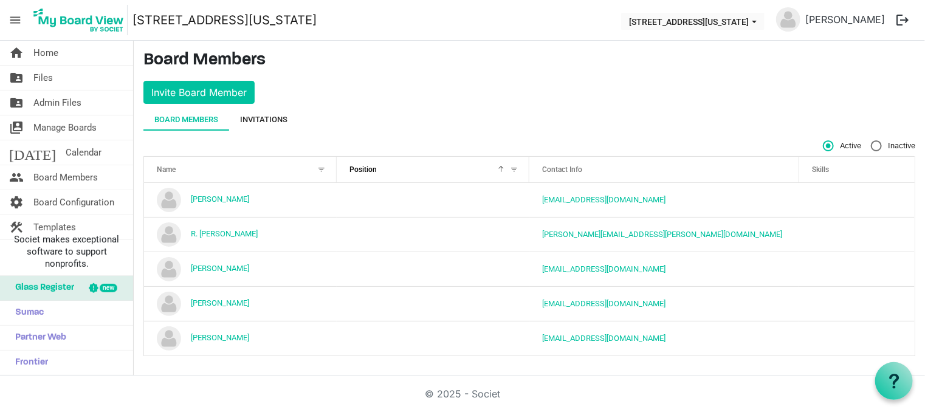
click at [260, 118] on div "Invitations" at bounding box center [263, 120] width 47 height 12
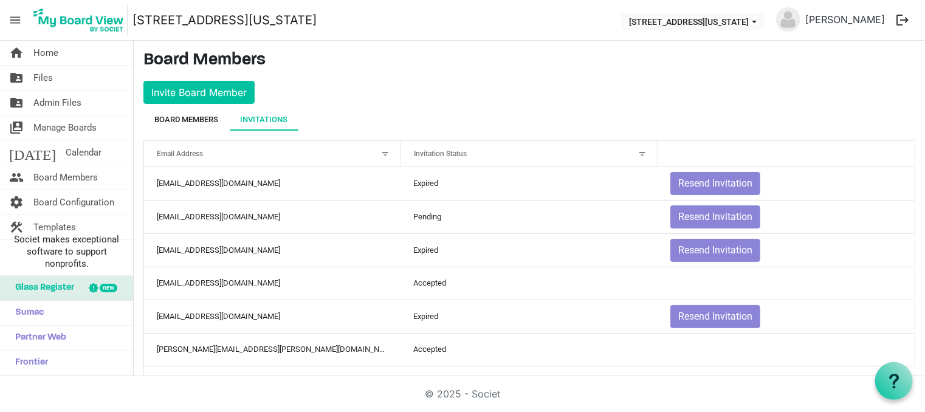
click at [182, 119] on div "Board Members" at bounding box center [186, 120] width 64 height 12
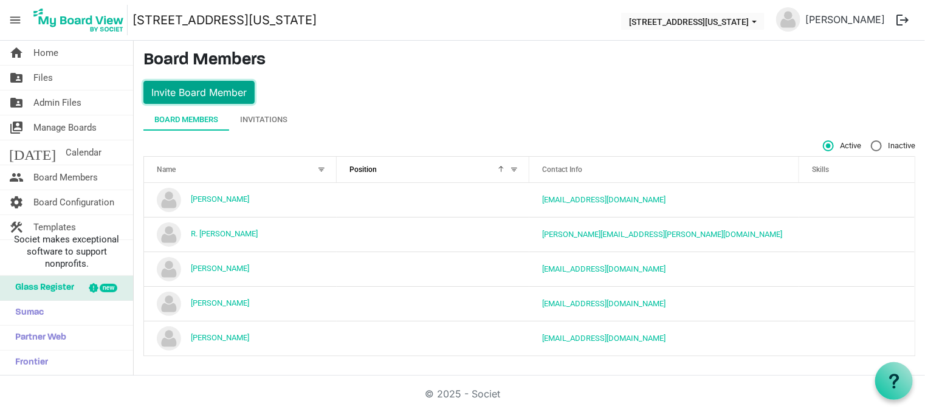
click at [185, 91] on button "Invite Board Member" at bounding box center [198, 92] width 111 height 23
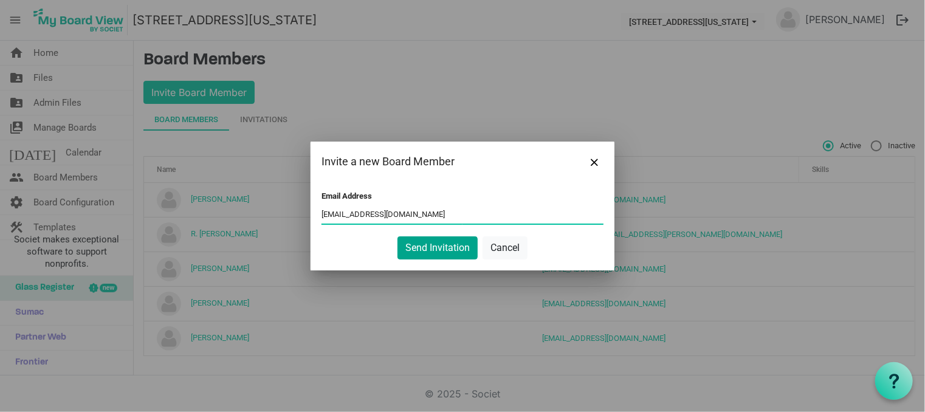
type input "jhenline@frontier.com"
click at [439, 246] on button "Send Invitation" at bounding box center [437, 247] width 80 height 23
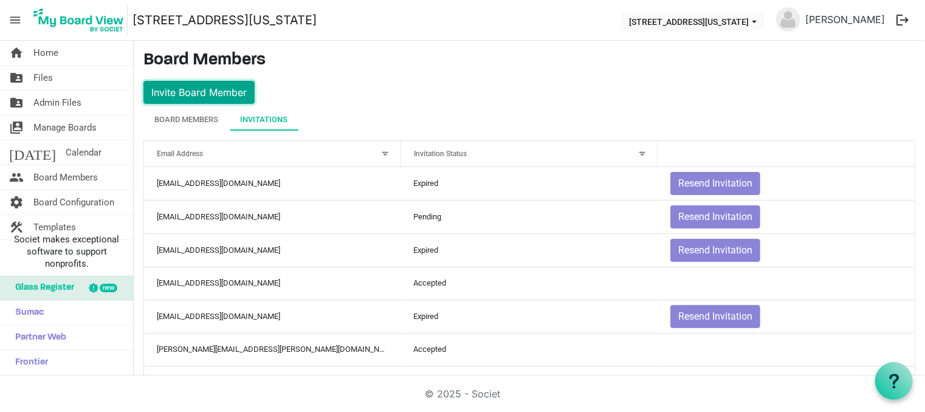
click at [168, 93] on button "Invite Board Member" at bounding box center [198, 92] width 111 height 23
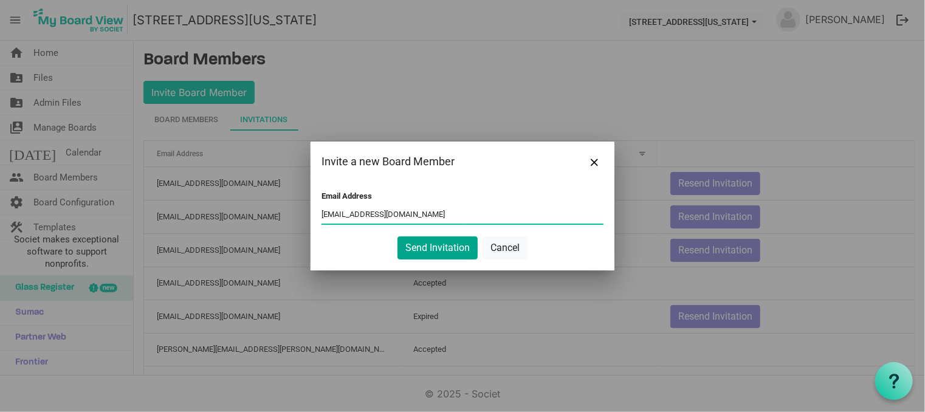
type input "rrpowell93@gmail.com"
click at [431, 244] on button "Send Invitation" at bounding box center [437, 247] width 80 height 23
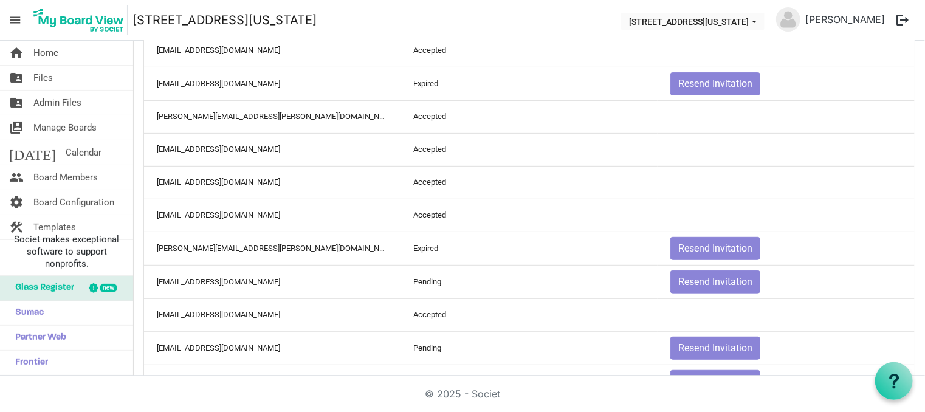
scroll to position [232, 0]
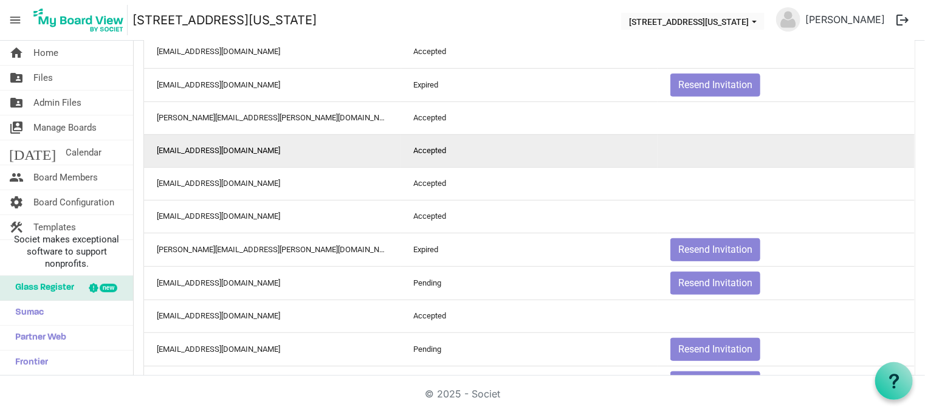
click at [181, 150] on td "bnbaggett@yahoo.com" at bounding box center [272, 150] width 257 height 33
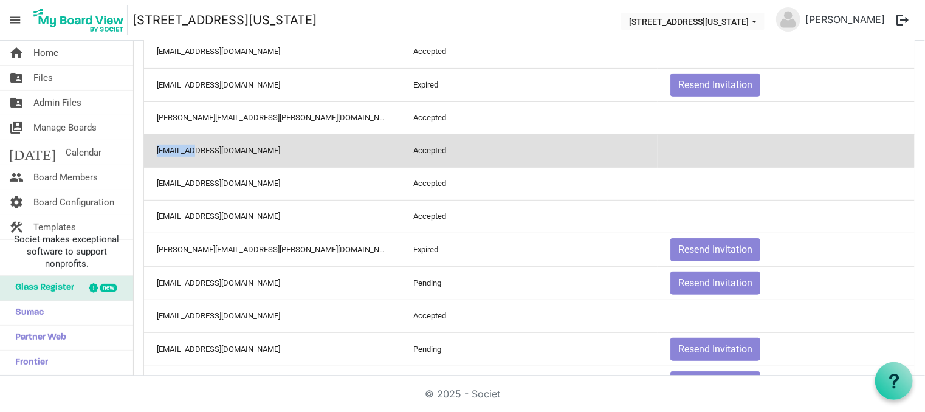
click at [181, 150] on td "bnbaggett@yahoo.com" at bounding box center [272, 150] width 257 height 33
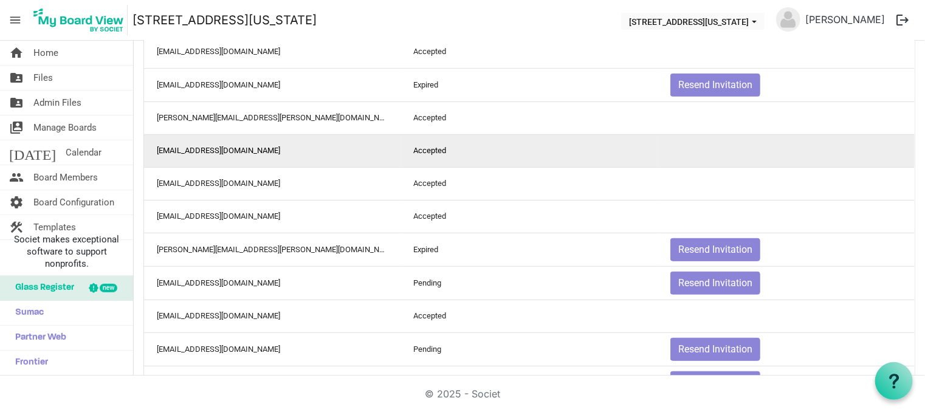
click at [255, 154] on td "bnbaggett@yahoo.com" at bounding box center [272, 150] width 257 height 33
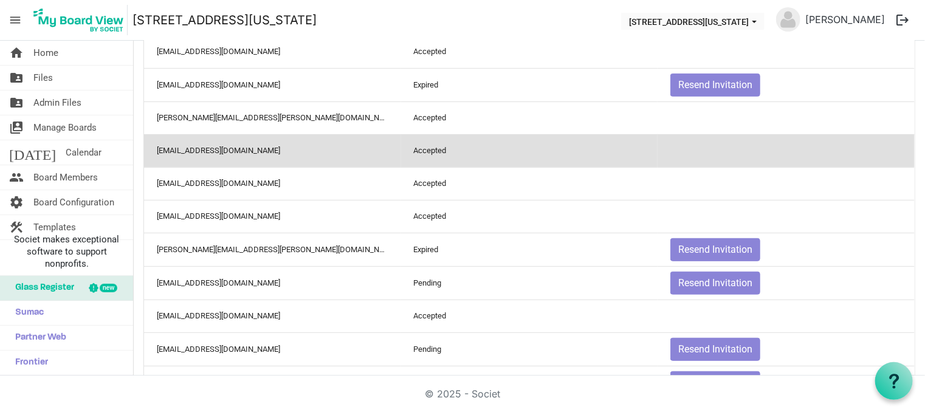
click at [255, 154] on td "bnbaggett@yahoo.com" at bounding box center [272, 150] width 257 height 33
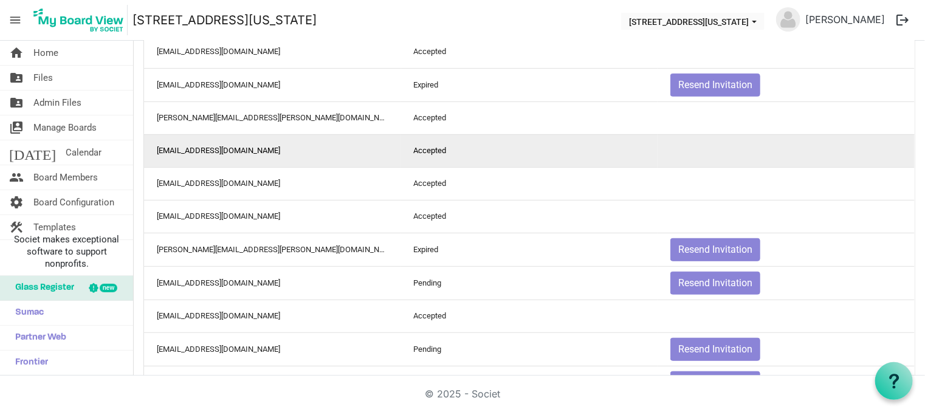
click at [255, 154] on td "bnbaggett@yahoo.com" at bounding box center [272, 150] width 257 height 33
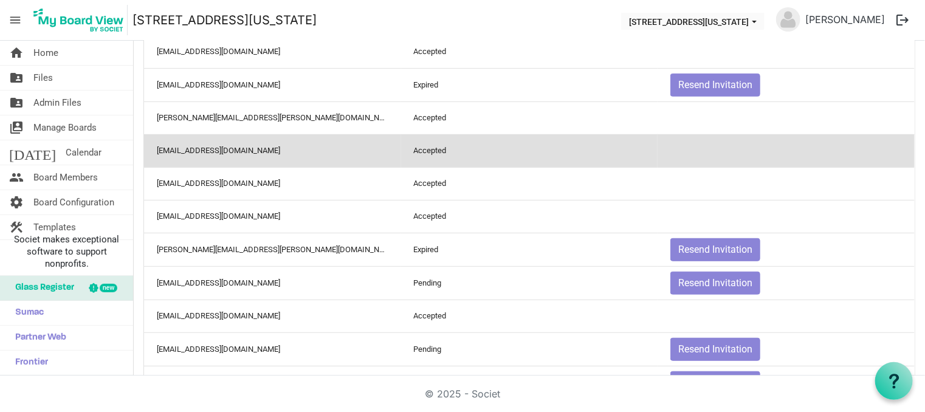
click at [255, 154] on td "bnbaggett@yahoo.com" at bounding box center [272, 150] width 257 height 33
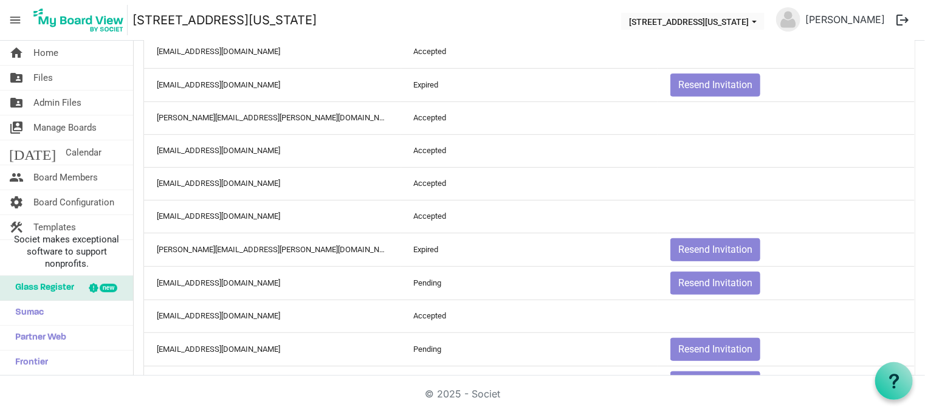
scroll to position [0, 0]
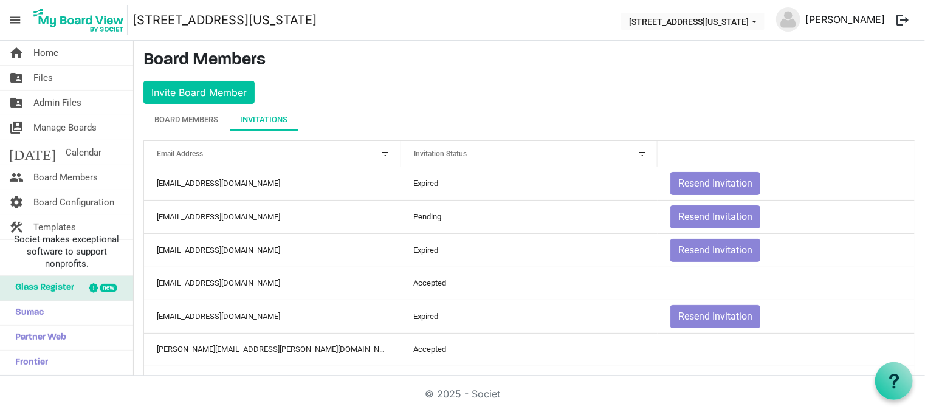
click at [867, 19] on link "[PERSON_NAME]" at bounding box center [844, 19] width 89 height 24
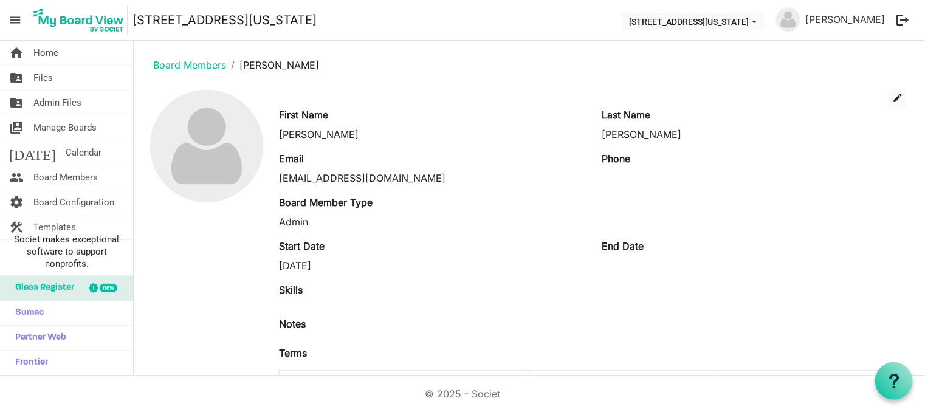
click at [901, 18] on button "logout" at bounding box center [903, 20] width 26 height 26
